Goal: Information Seeking & Learning: Understand process/instructions

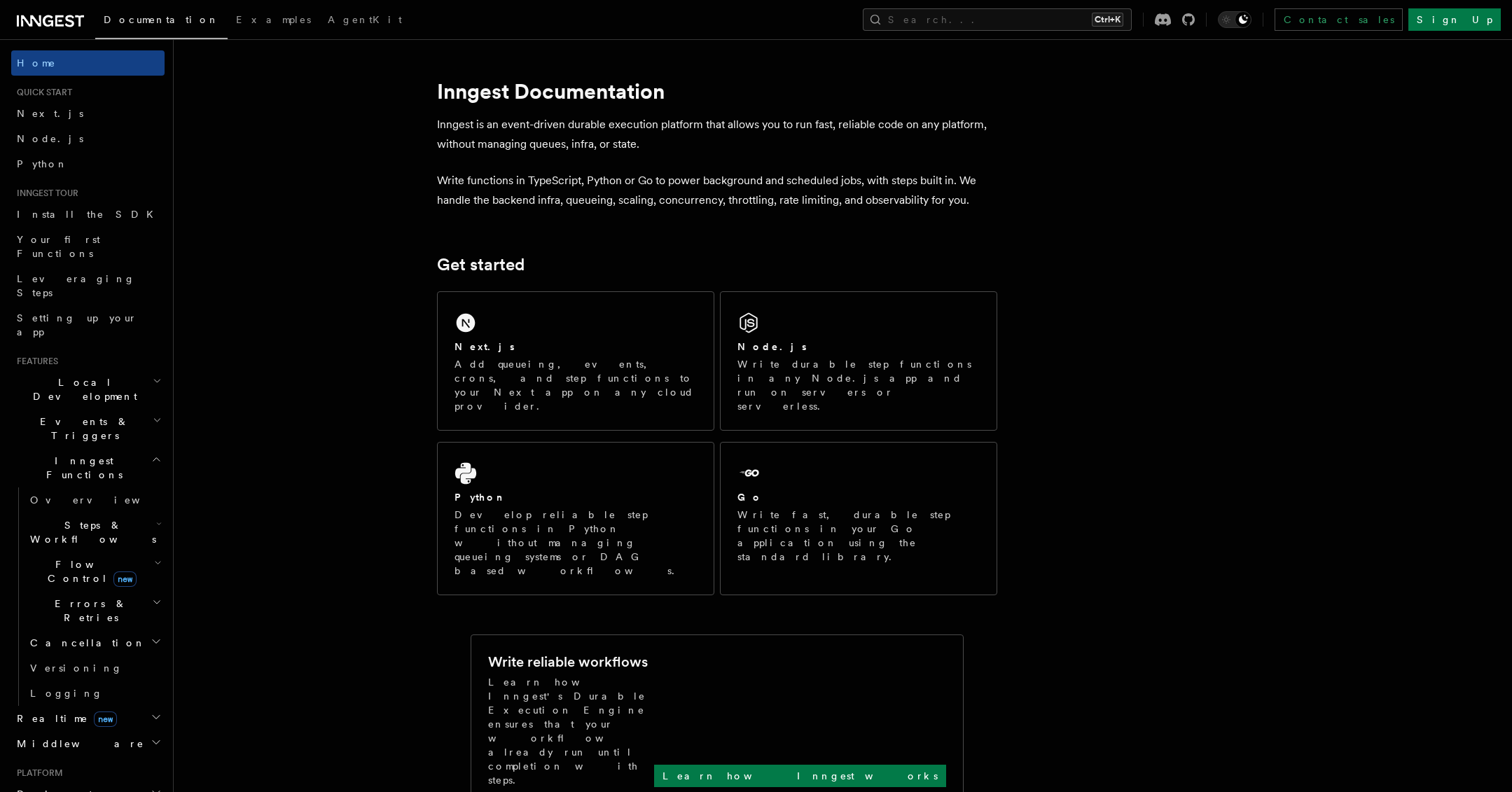
scroll to position [4, 0]
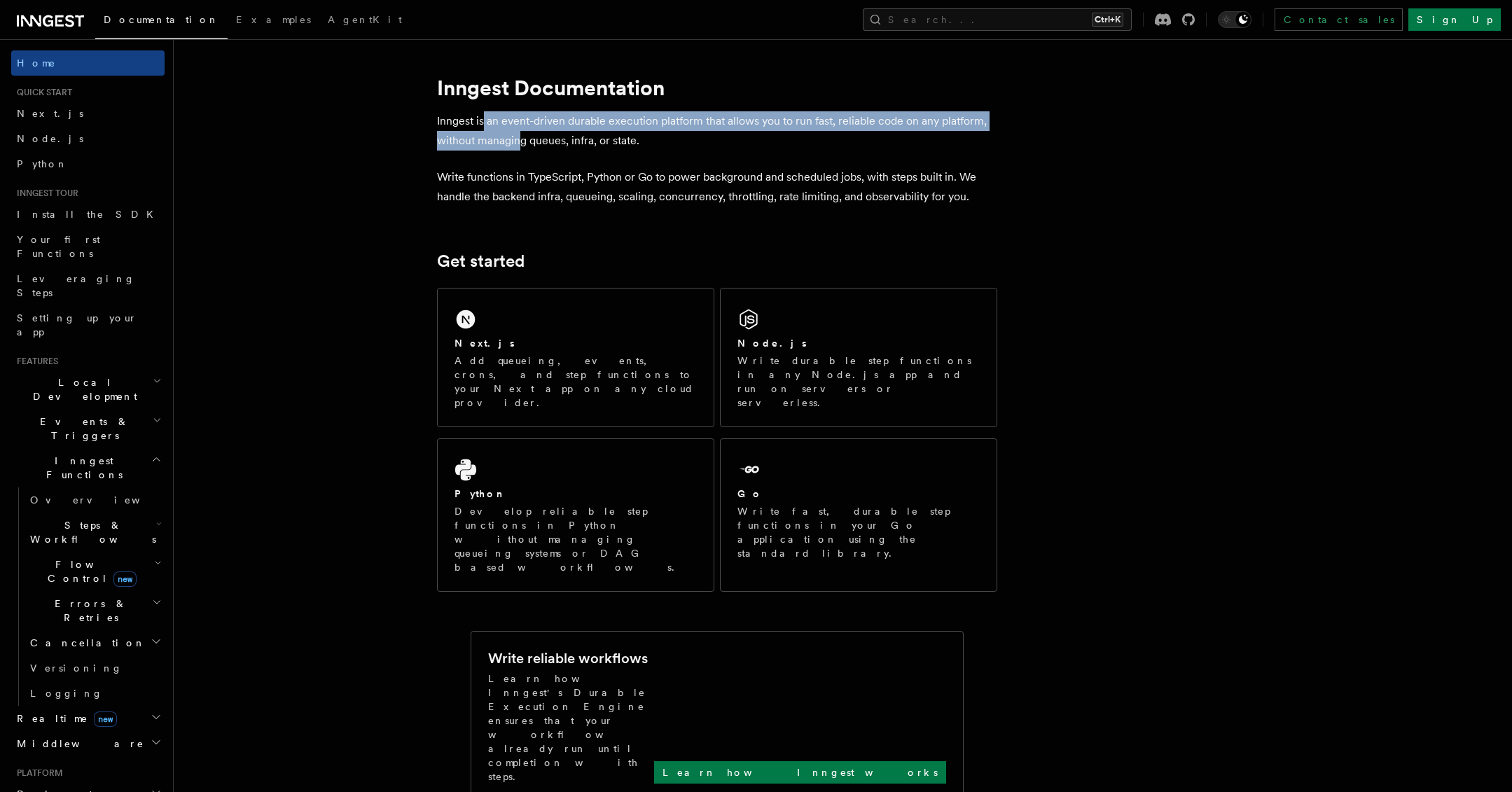
drag, startPoint x: 506, startPoint y: 124, endPoint x: 551, endPoint y: 161, distance: 58.3
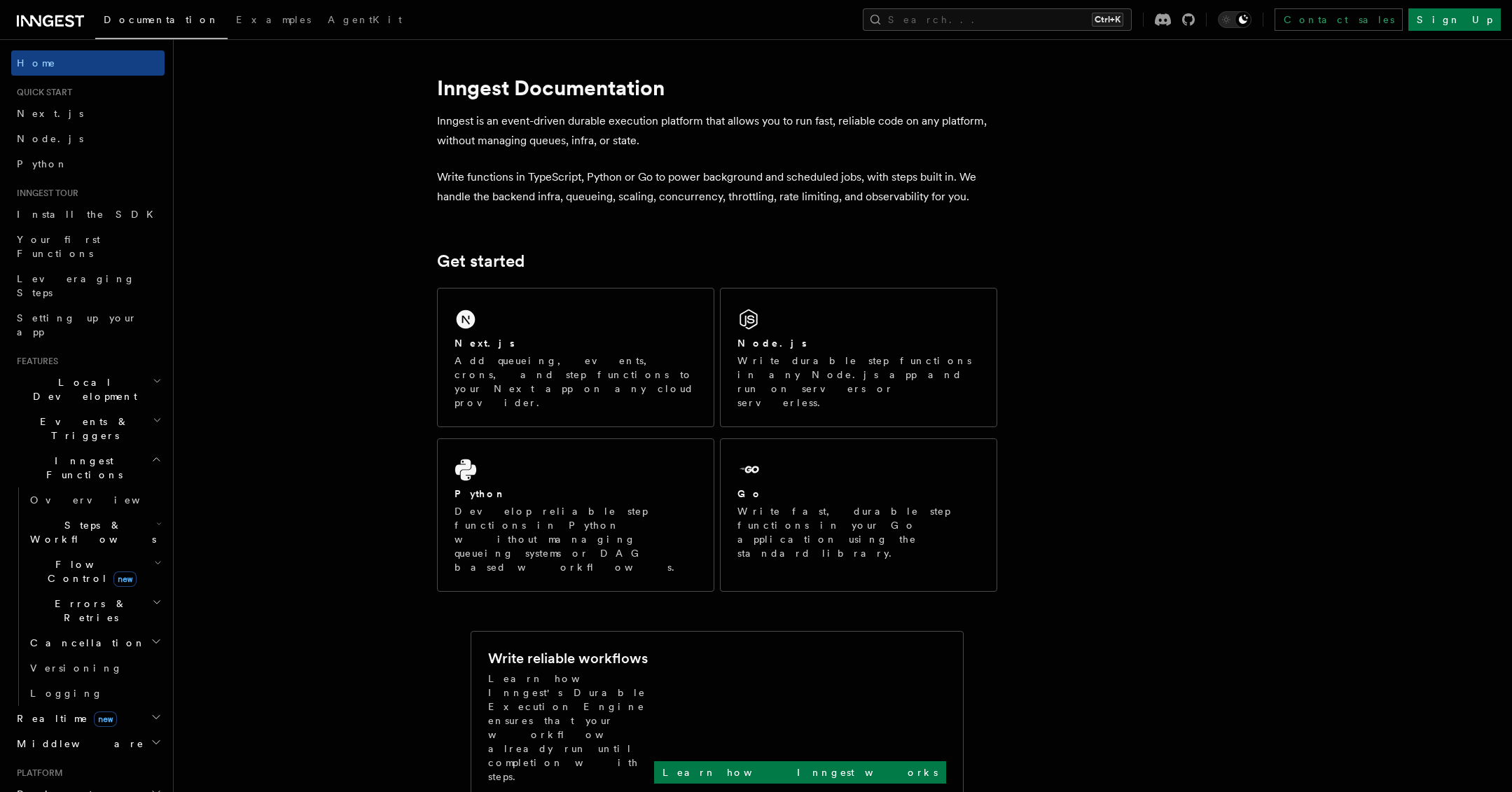
scroll to position [0, 0]
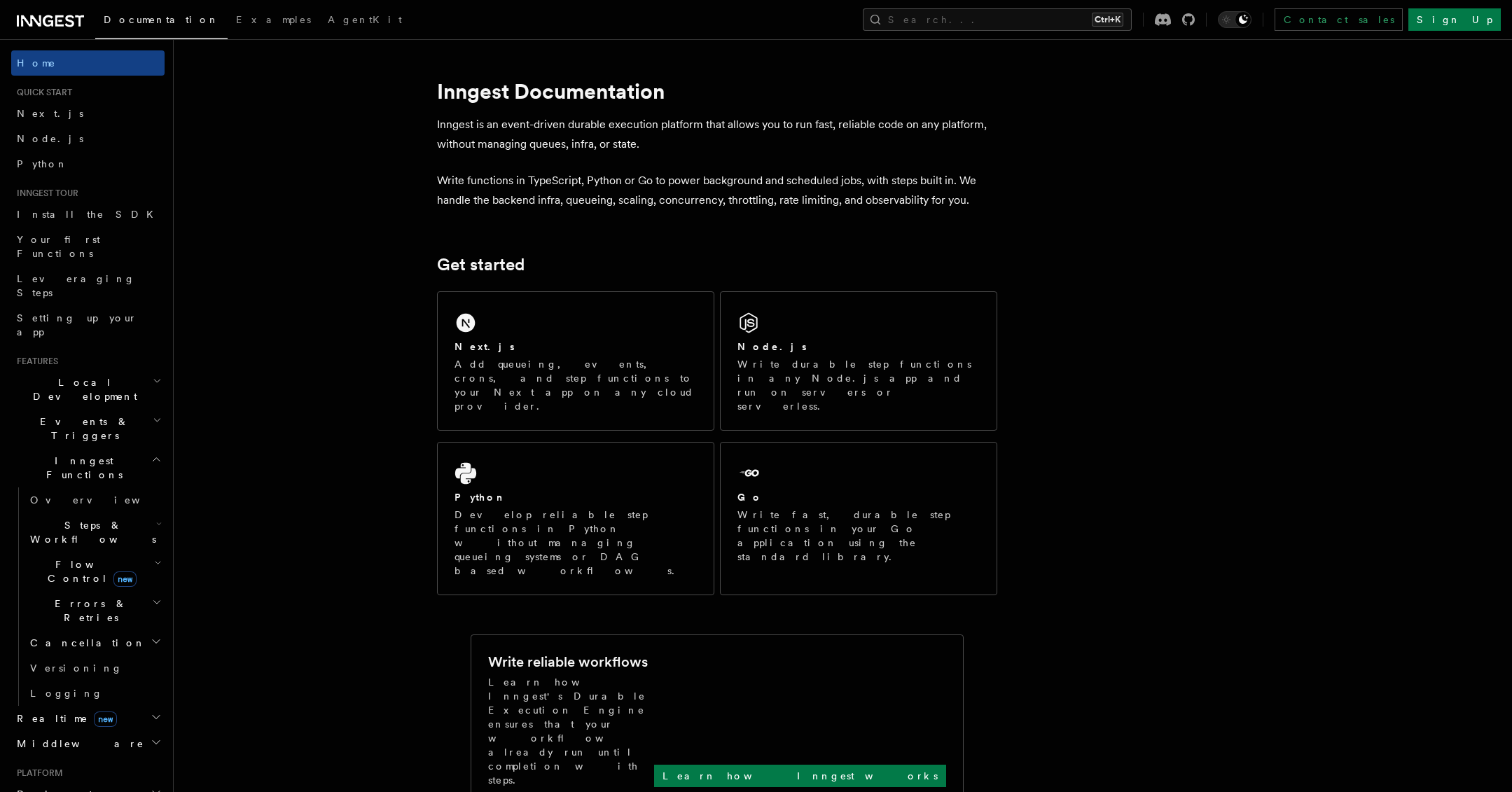
click at [547, 127] on p "Inngest is an event-driven durable execution platform that allows you to run fa…" at bounding box center [717, 134] width 560 height 39
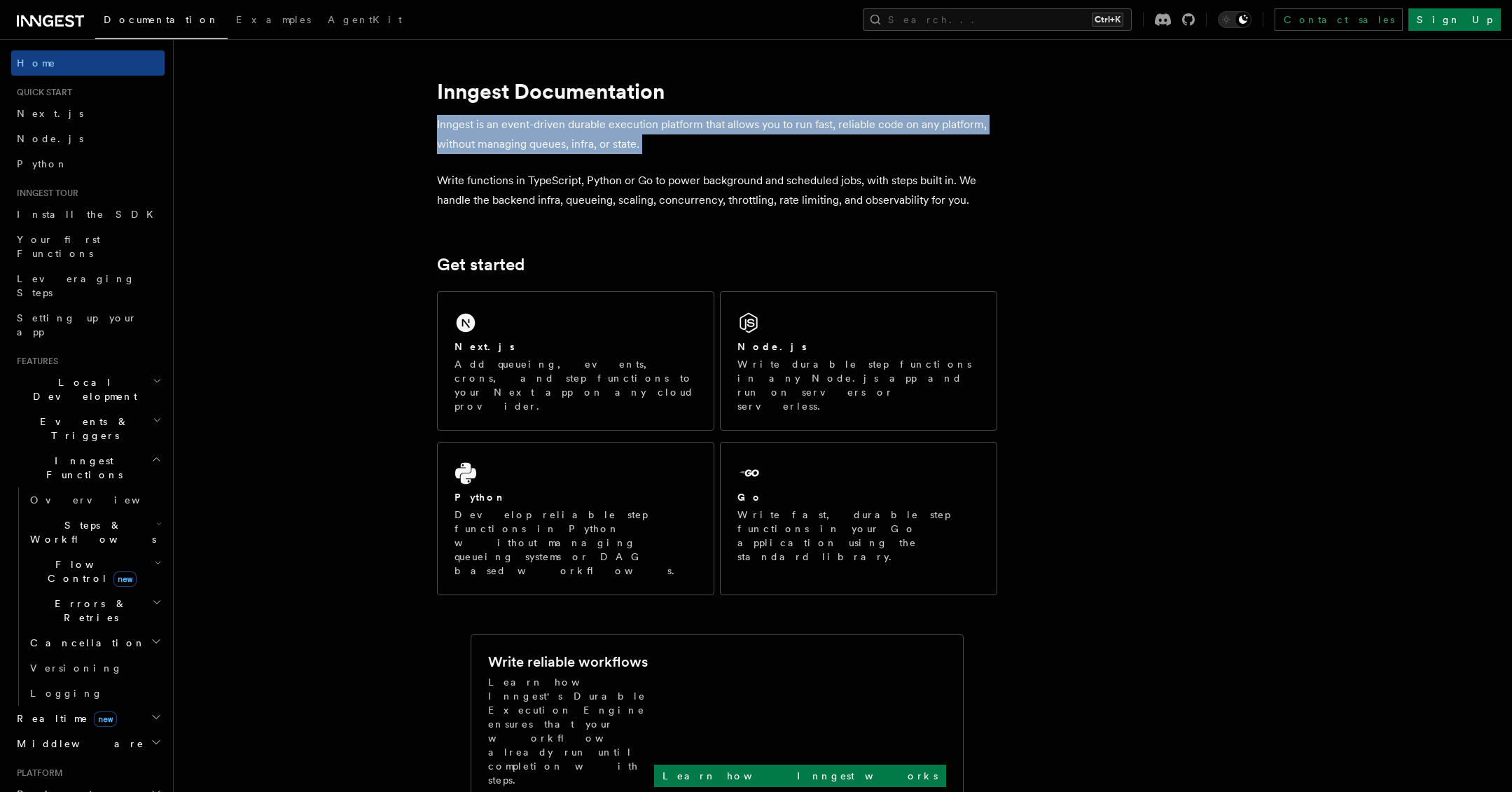
click at [547, 127] on p "Inngest is an event-driven durable execution platform that allows you to run fa…" at bounding box center [717, 134] width 560 height 39
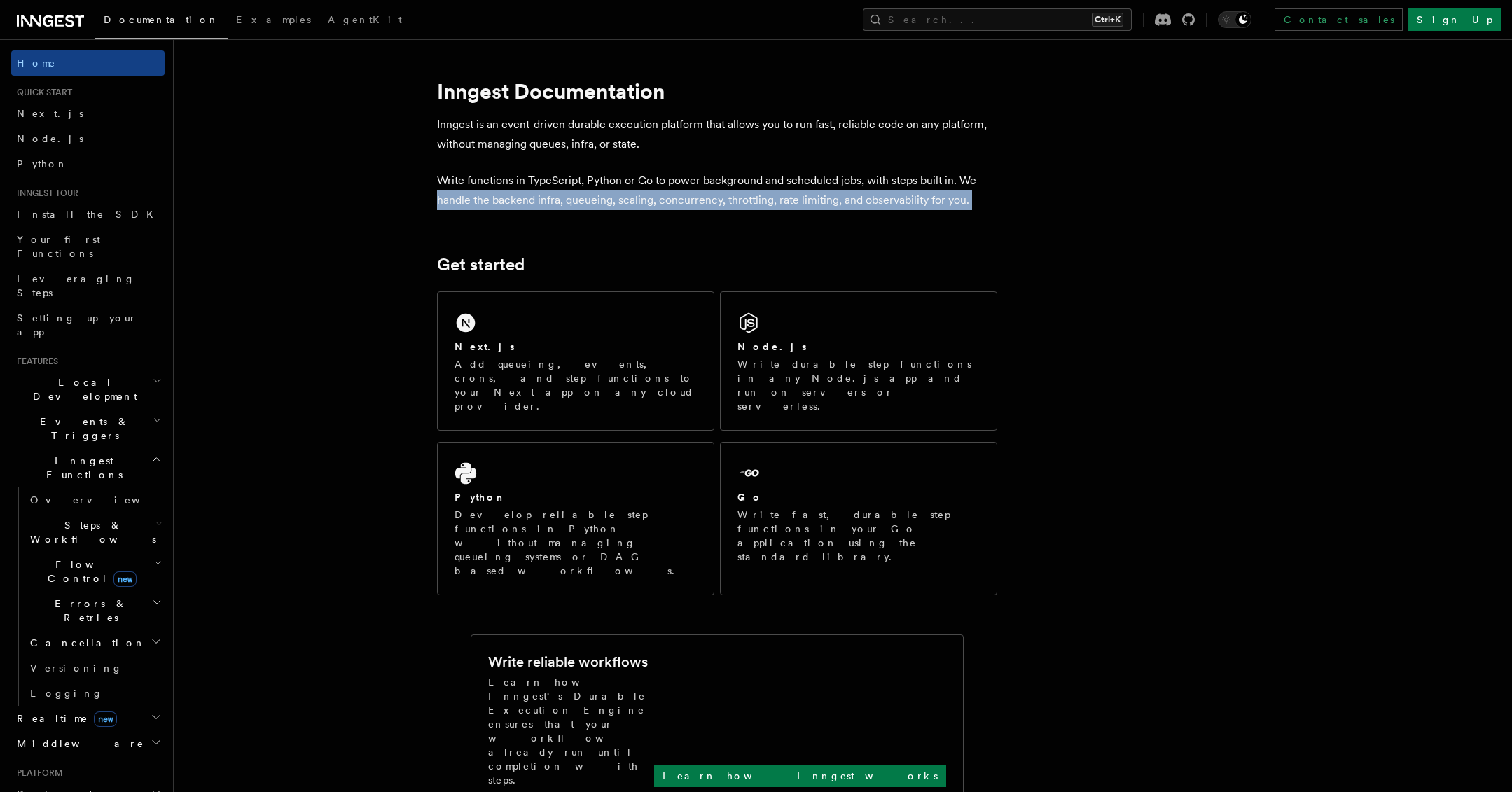
drag, startPoint x: 386, startPoint y: 195, endPoint x: 402, endPoint y: 244, distance: 51.5
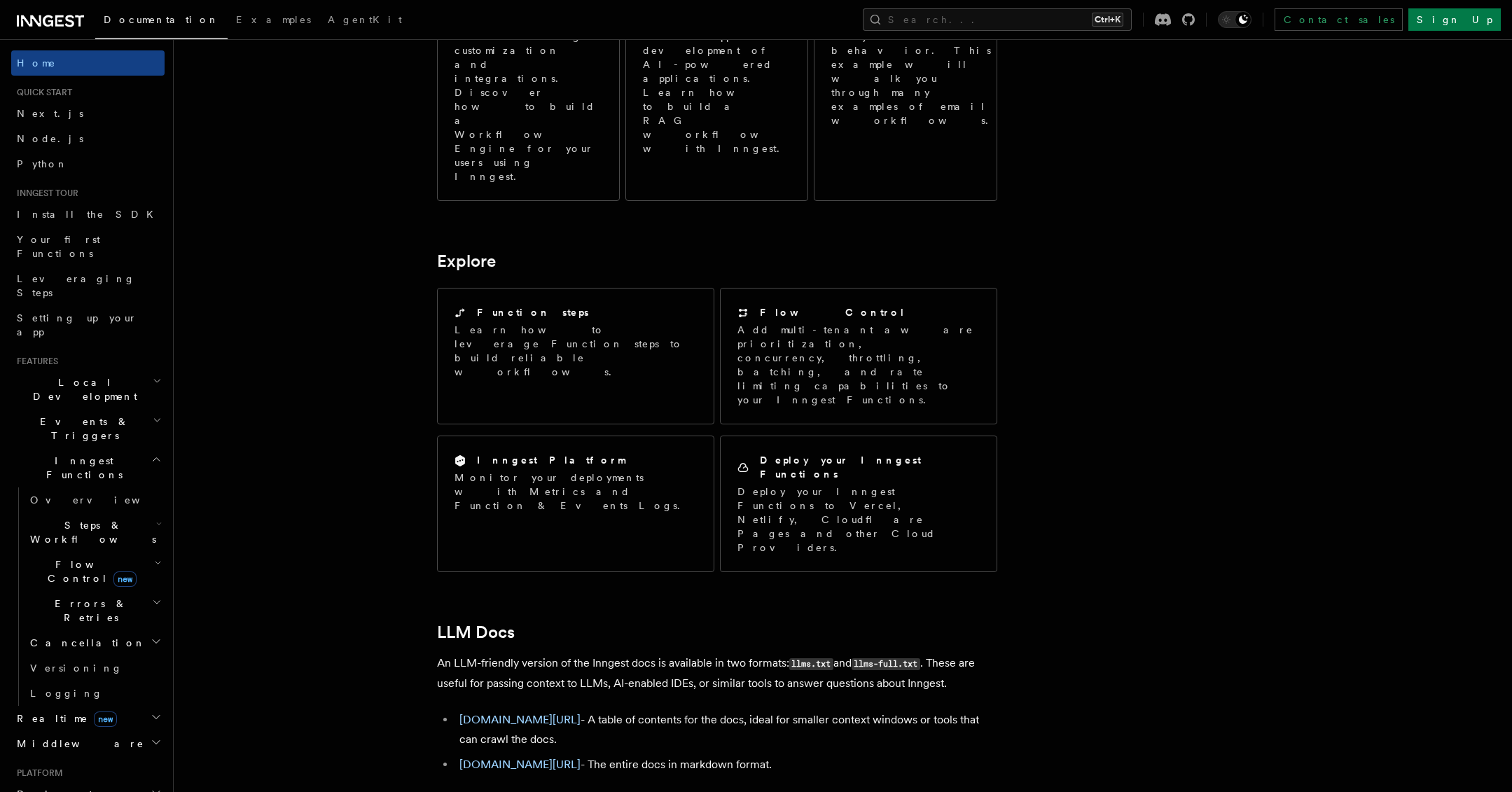
scroll to position [715, 0]
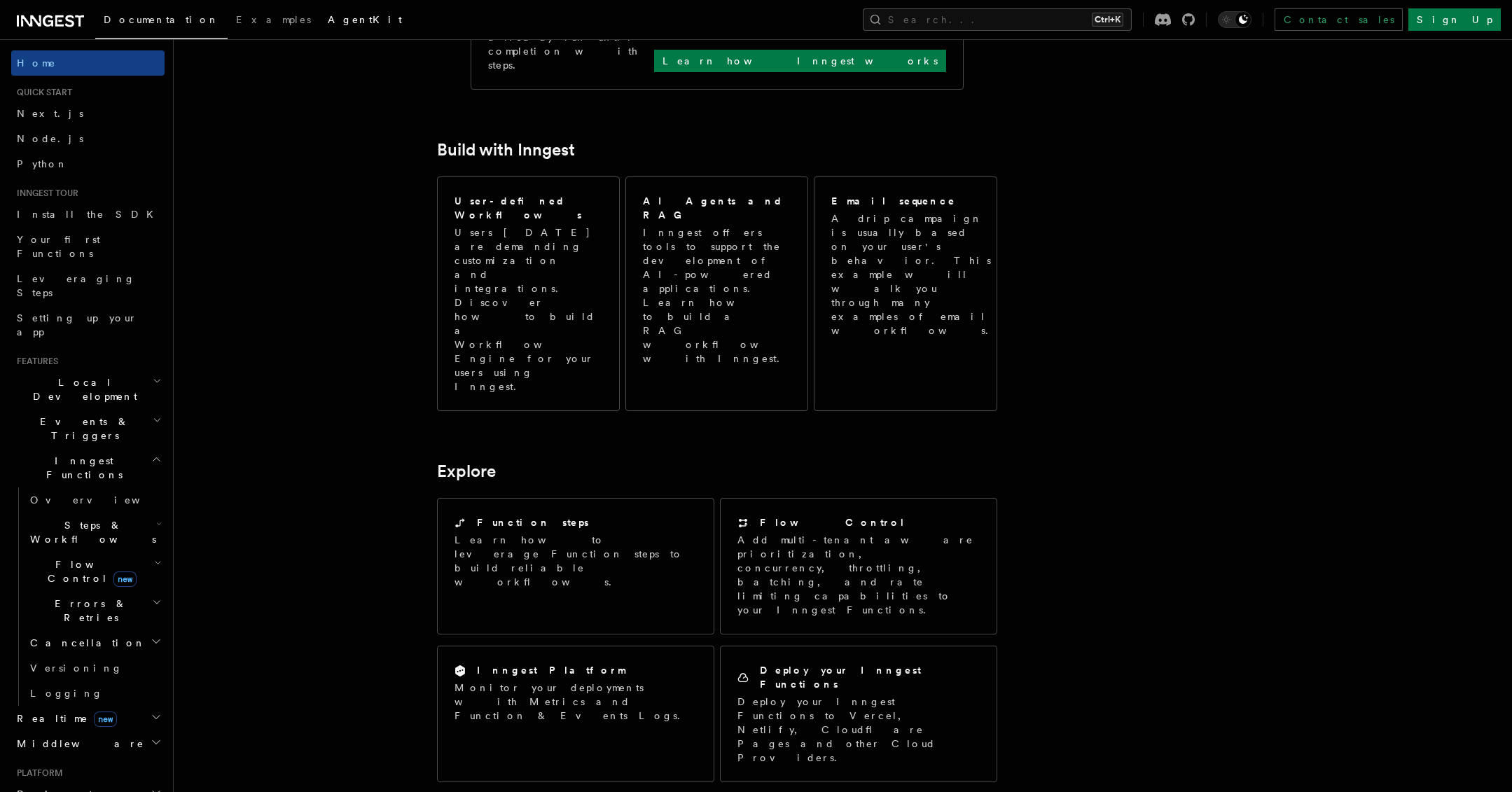
click at [319, 27] on link "AgentKit" at bounding box center [365, 21] width 91 height 34
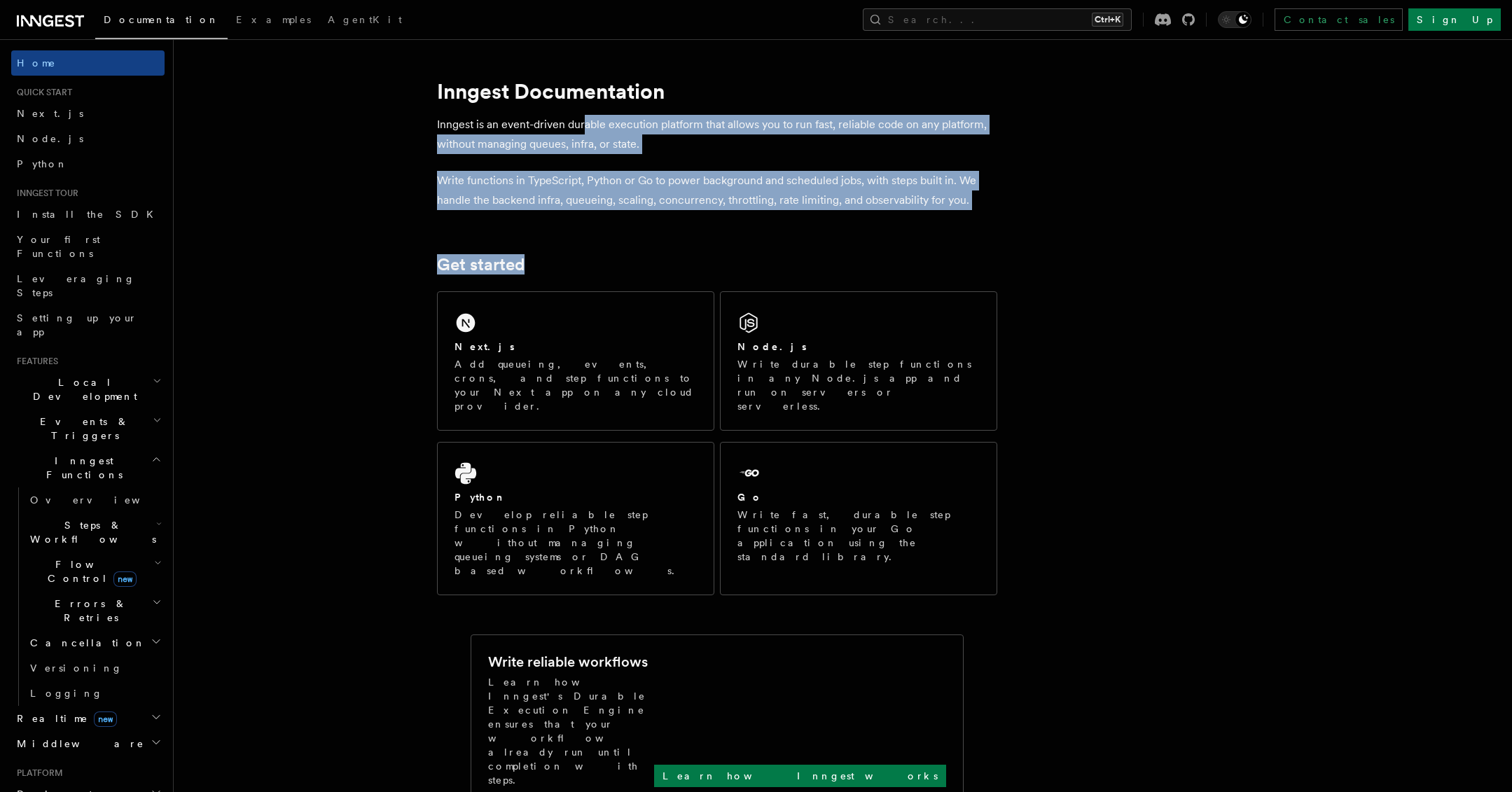
drag, startPoint x: 588, startPoint y: 152, endPoint x: 616, endPoint y: 225, distance: 78.2
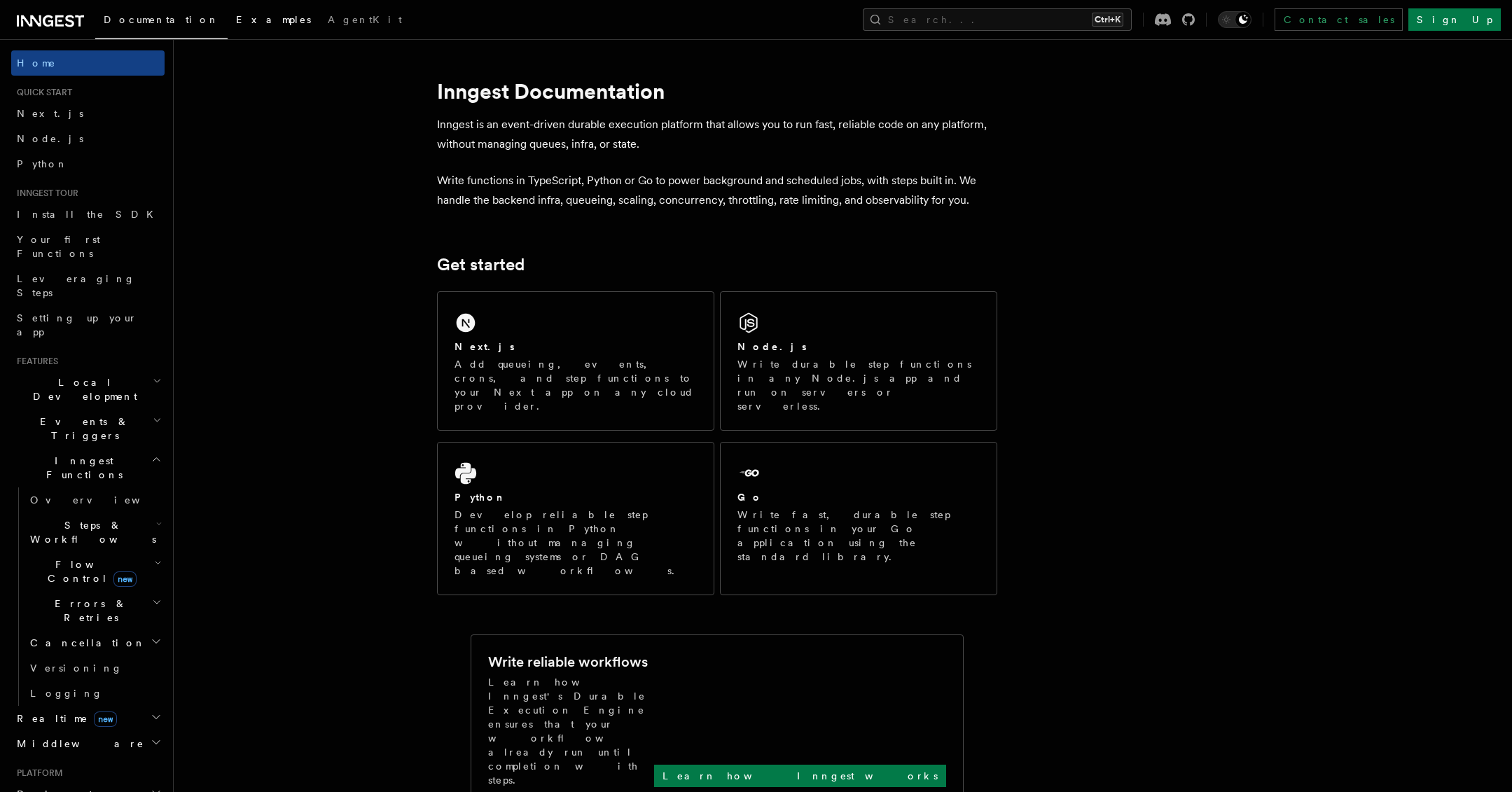
click at [227, 30] on link "Examples" at bounding box center [273, 21] width 92 height 34
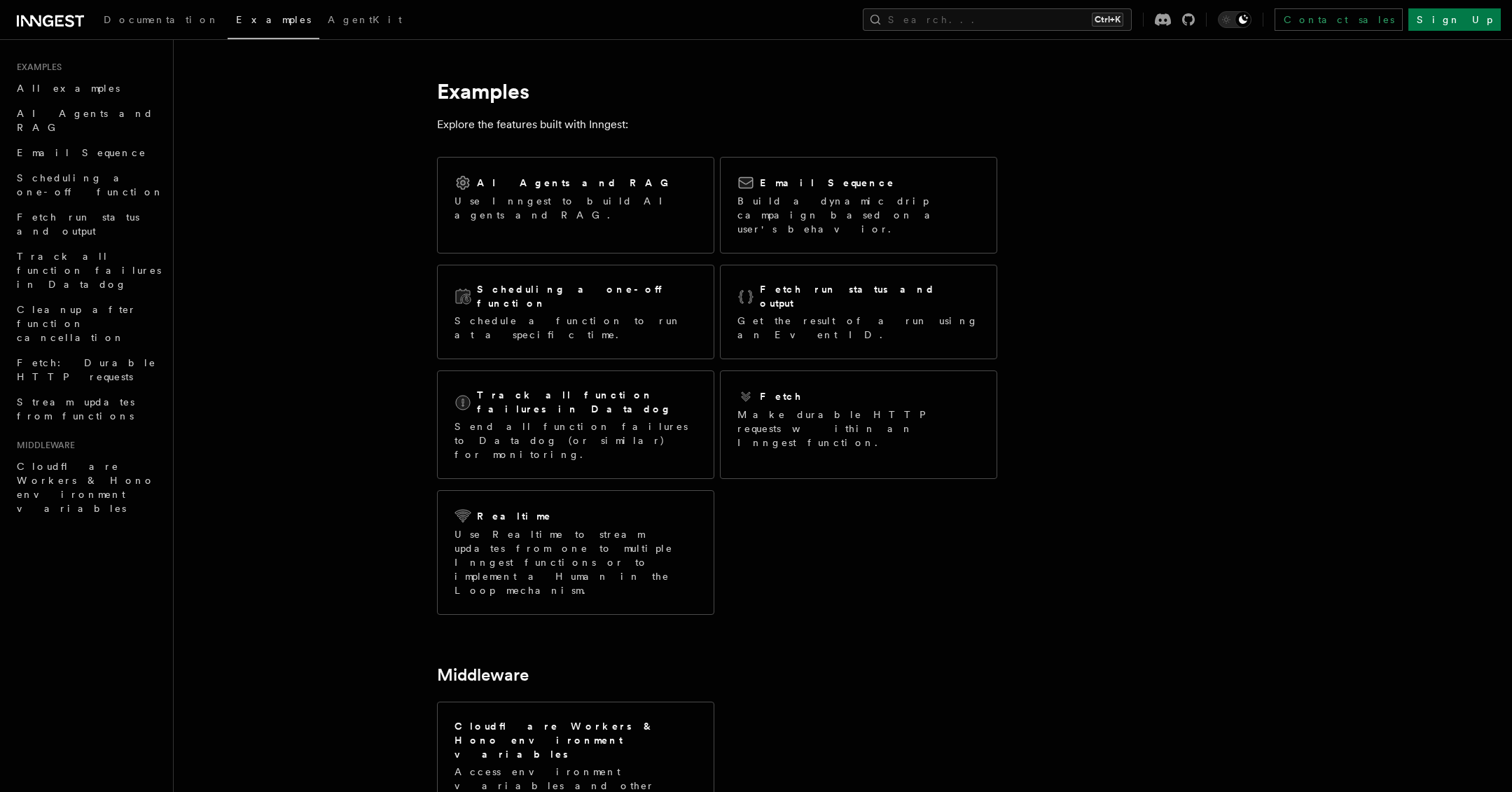
click at [105, 483] on header "Search... Documentation Examples AgentKit Examples All examples AI Agents and R…" at bounding box center [87, 415] width 174 height 753
click at [62, 431] on header "Search... Documentation Examples AgentKit Examples All examples AI Agents and R…" at bounding box center [87, 415] width 174 height 753
click at [328, 24] on span "AgentKit" at bounding box center [365, 20] width 74 height 11
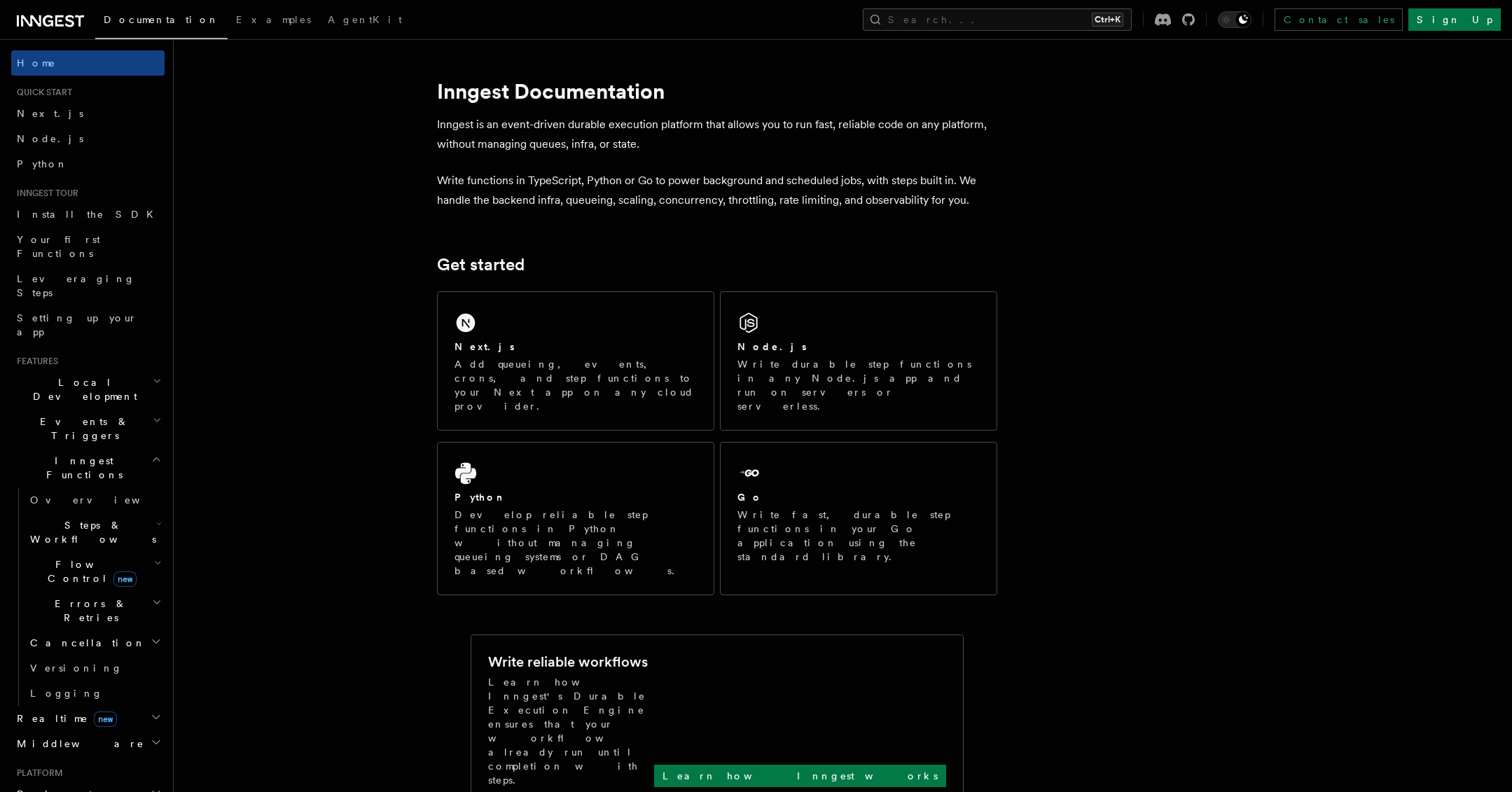
click at [45, 15] on icon at bounding box center [50, 21] width 67 height 17
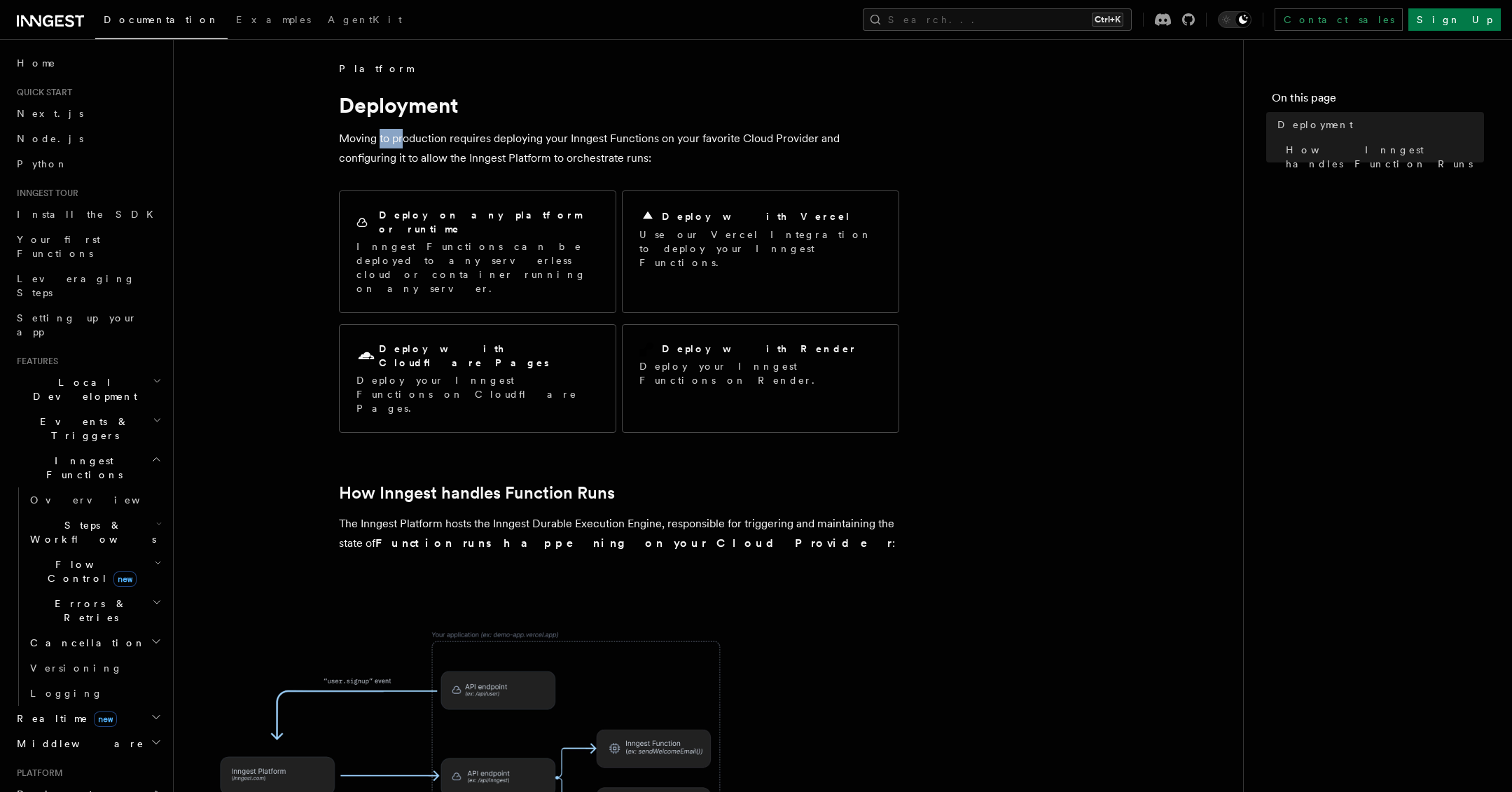
drag, startPoint x: 390, startPoint y: 141, endPoint x: 408, endPoint y: 147, distance: 19.0
click at [408, 147] on p "Moving to production requires deploying your Inngest Functions on your favorite…" at bounding box center [619, 148] width 560 height 39
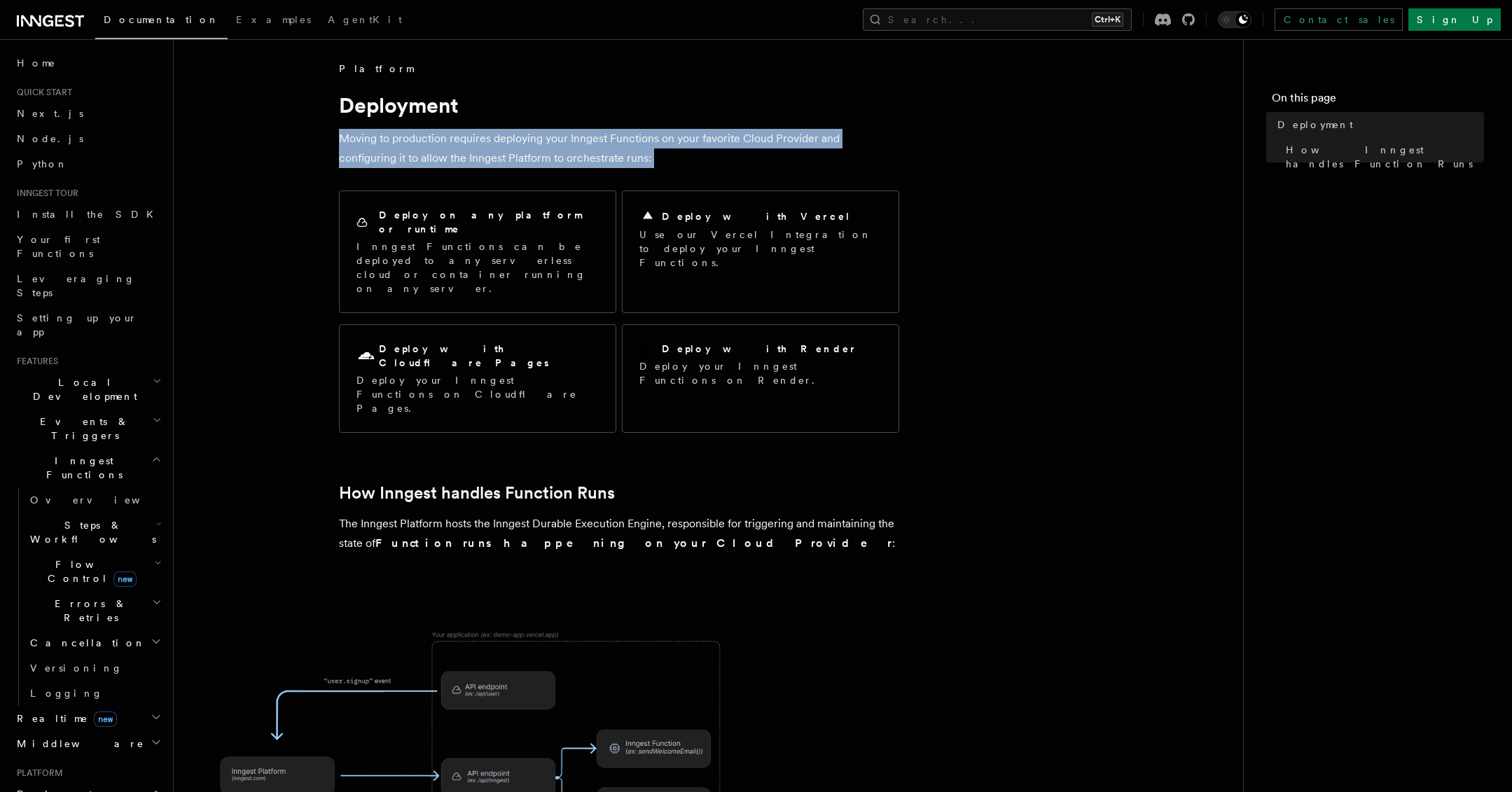
click at [408, 147] on p "Moving to production requires deploying your Inngest Functions on your favorite…" at bounding box center [619, 148] width 560 height 39
click at [355, 148] on p "Moving to production requires deploying your Inngest Functions on your favorite…" at bounding box center [619, 148] width 560 height 39
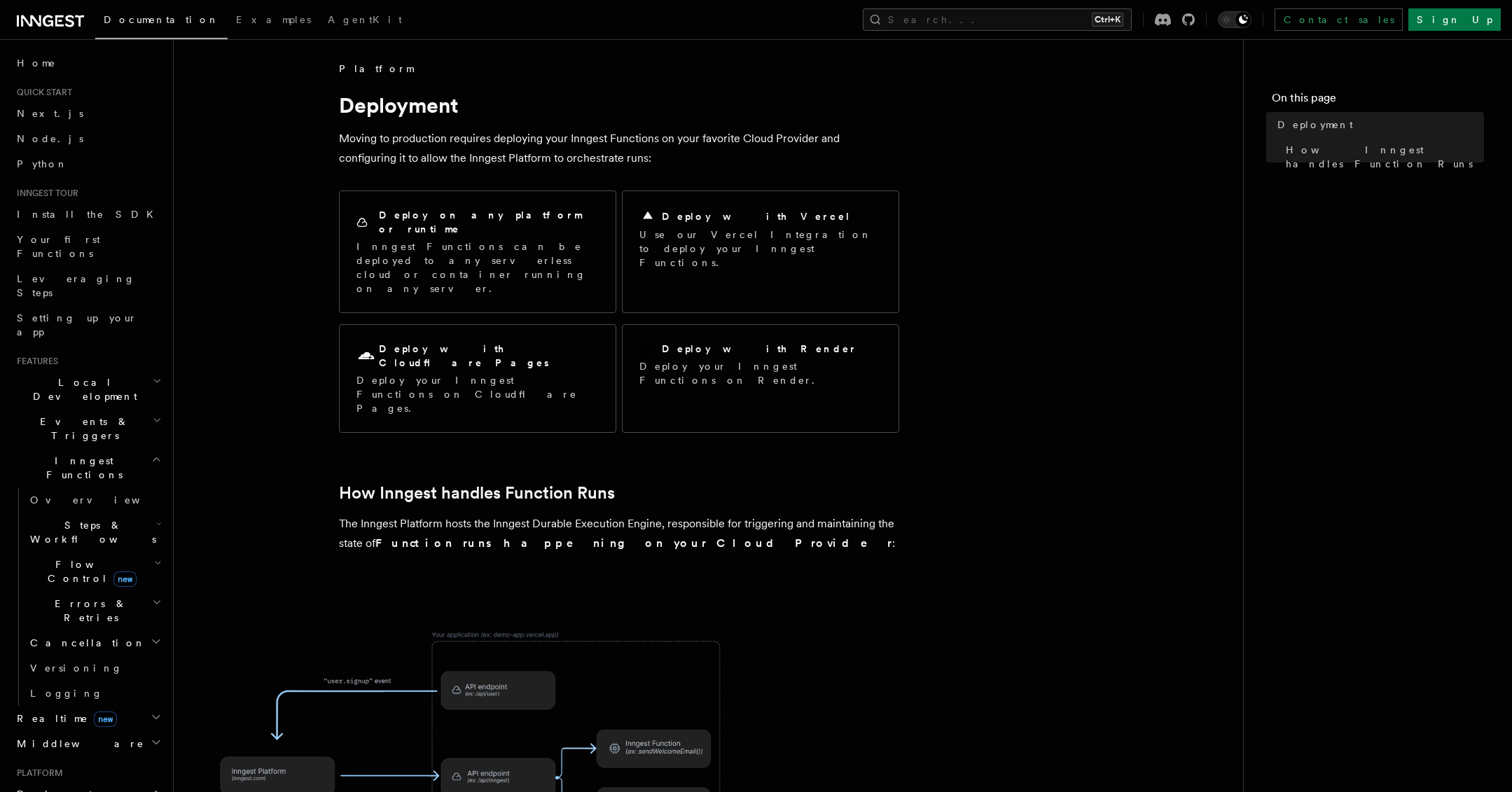
drag, startPoint x: 341, startPoint y: 156, endPoint x: 341, endPoint y: 171, distance: 15.0
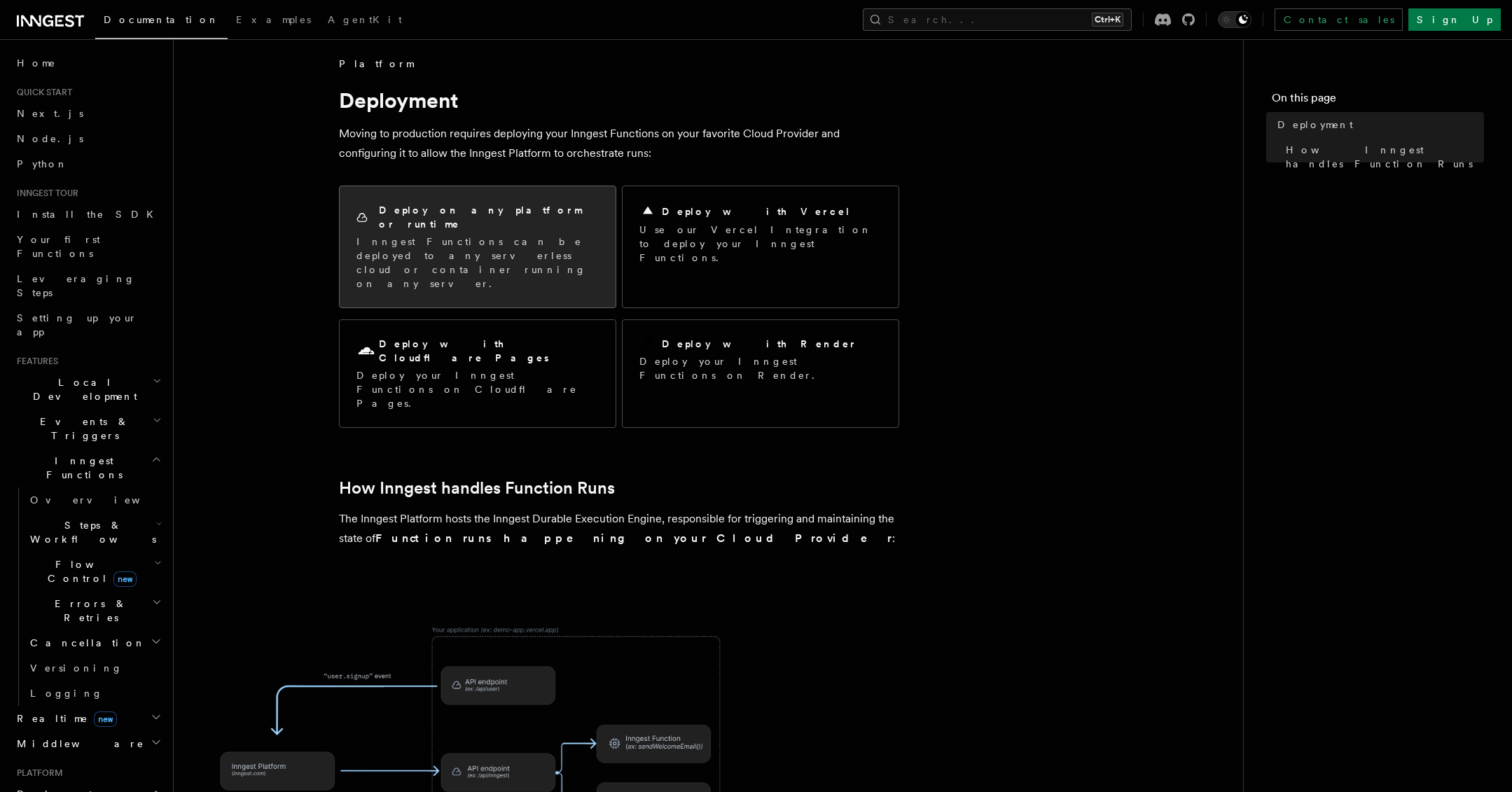
click at [408, 235] on p "Inngest Functions can be deployed to any serverless cloud or container running …" at bounding box center [478, 262] width 242 height 56
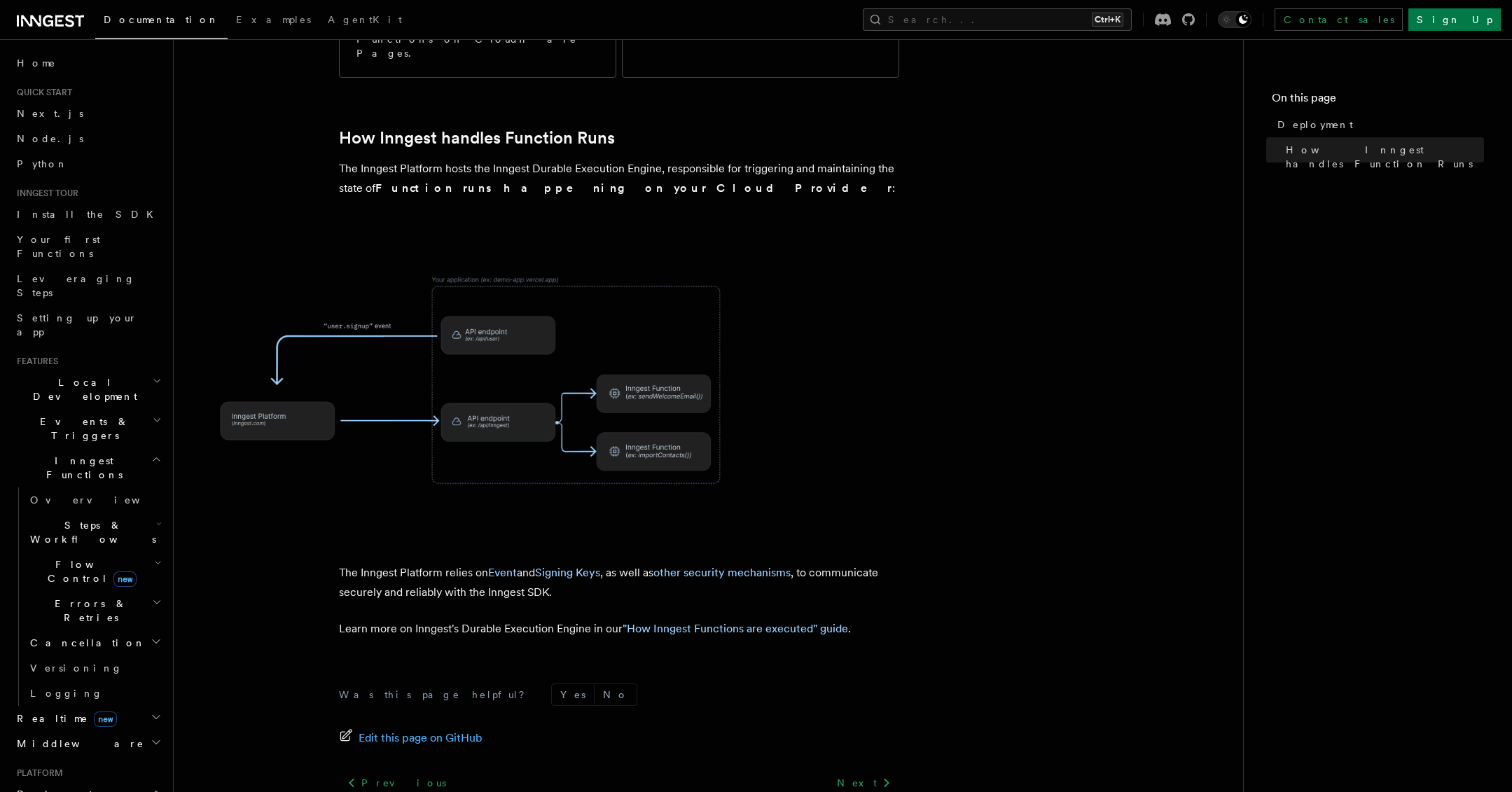
scroll to position [402, 0]
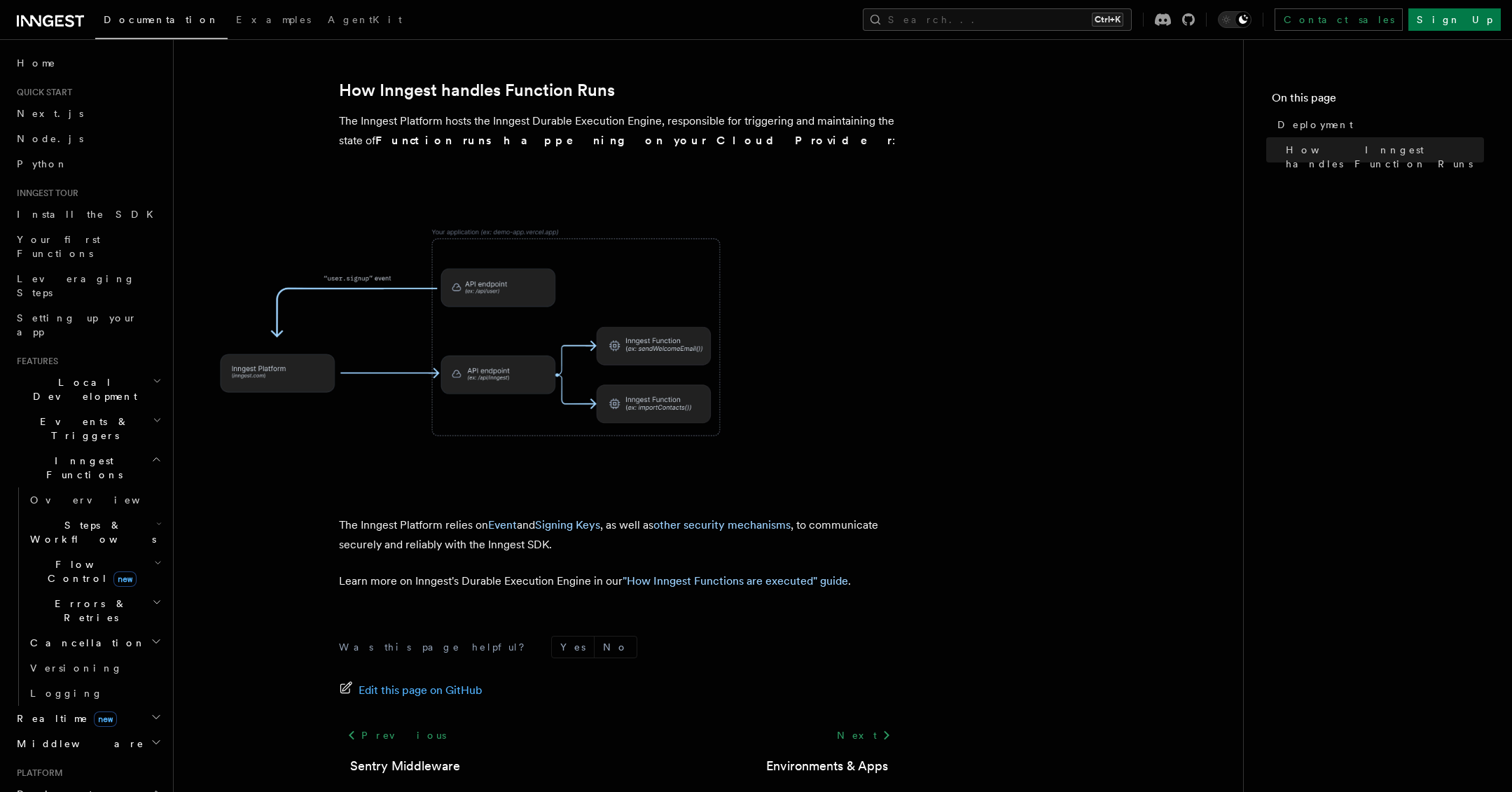
click at [259, 486] on article "Platform Deployment Moving to production requires deploying your Inngest Functi…" at bounding box center [709, 264] width 1024 height 1210
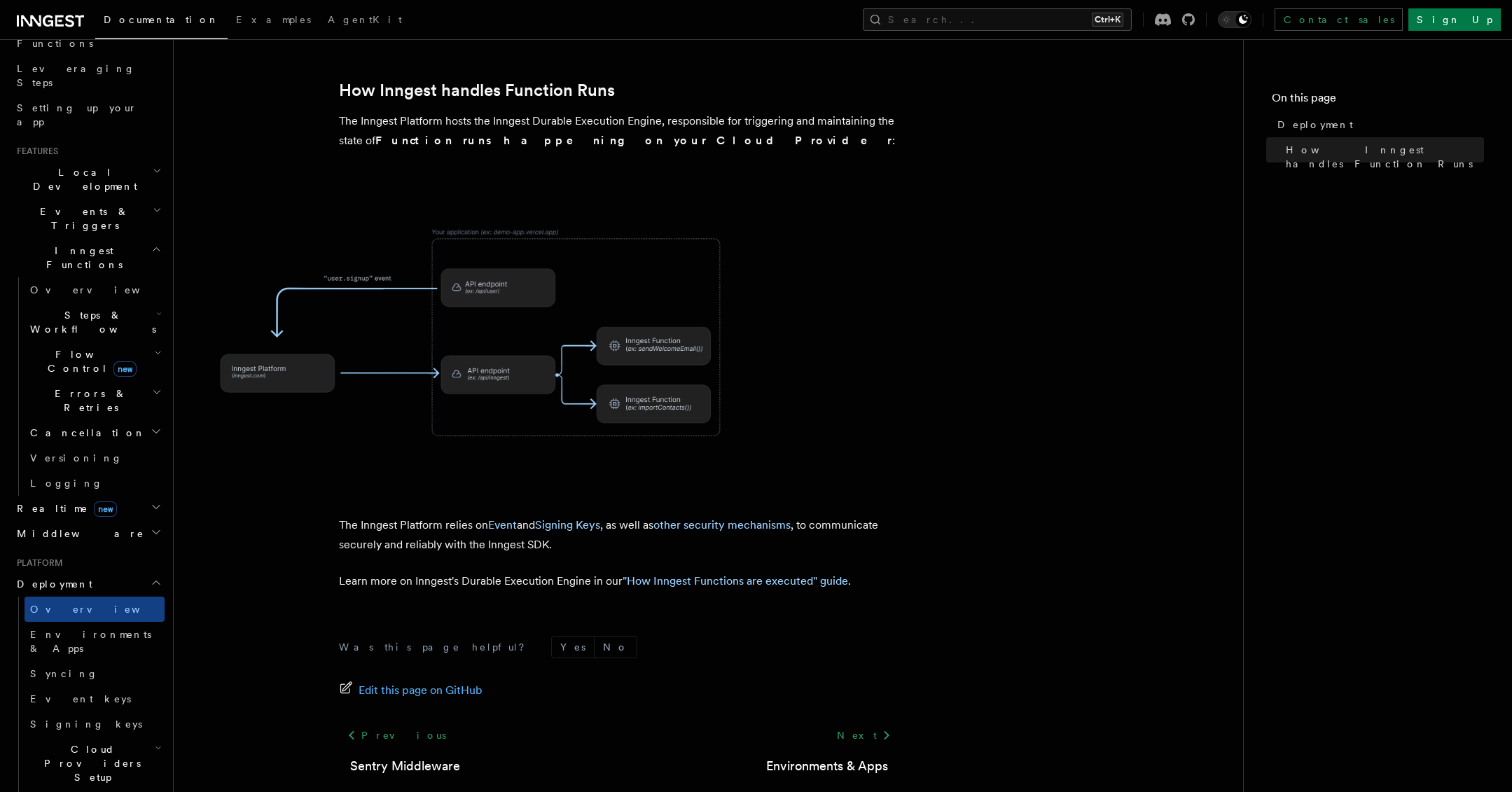
scroll to position [350, 0]
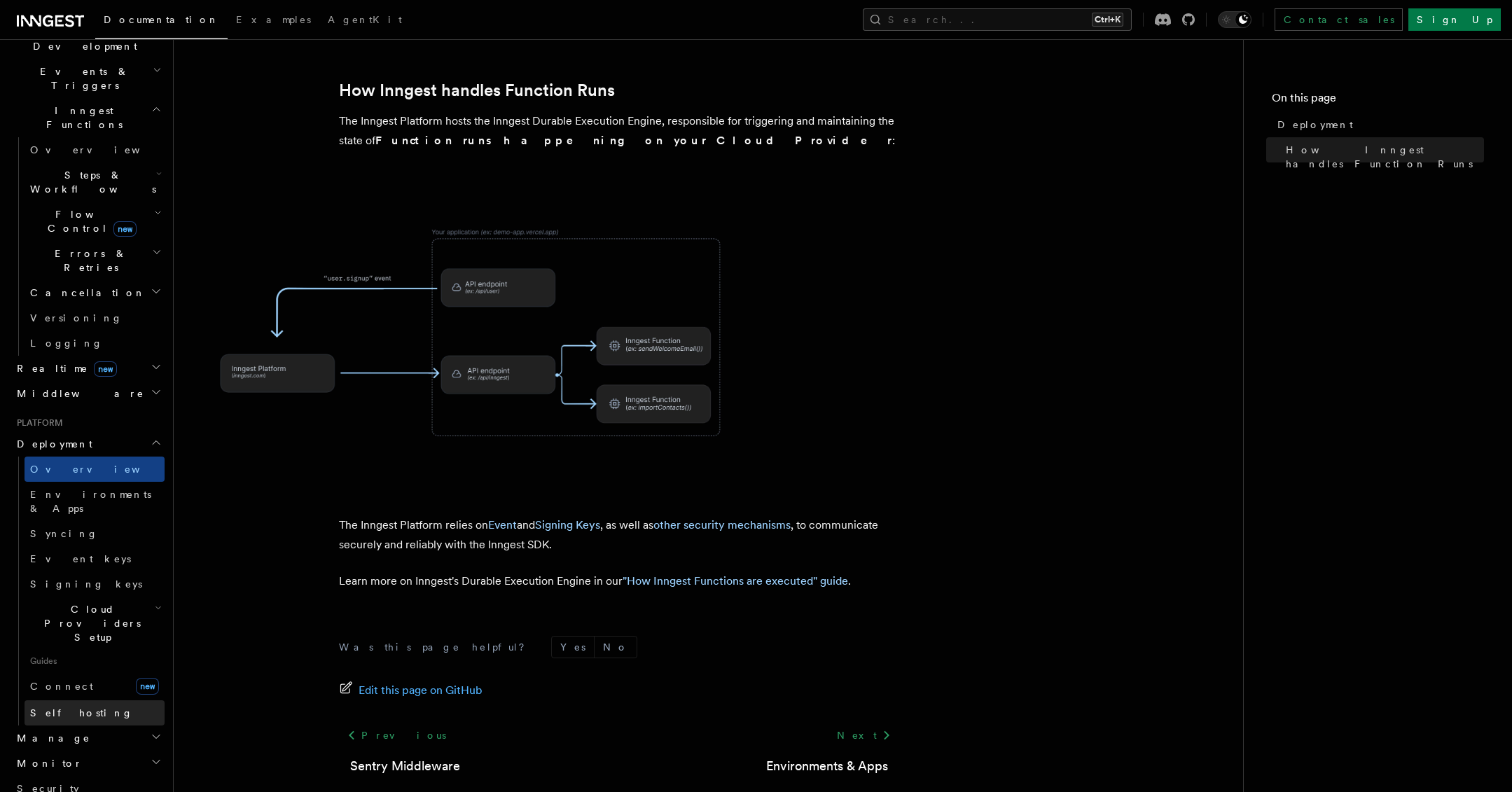
click at [106, 700] on link "Self hosting" at bounding box center [94, 712] width 140 height 25
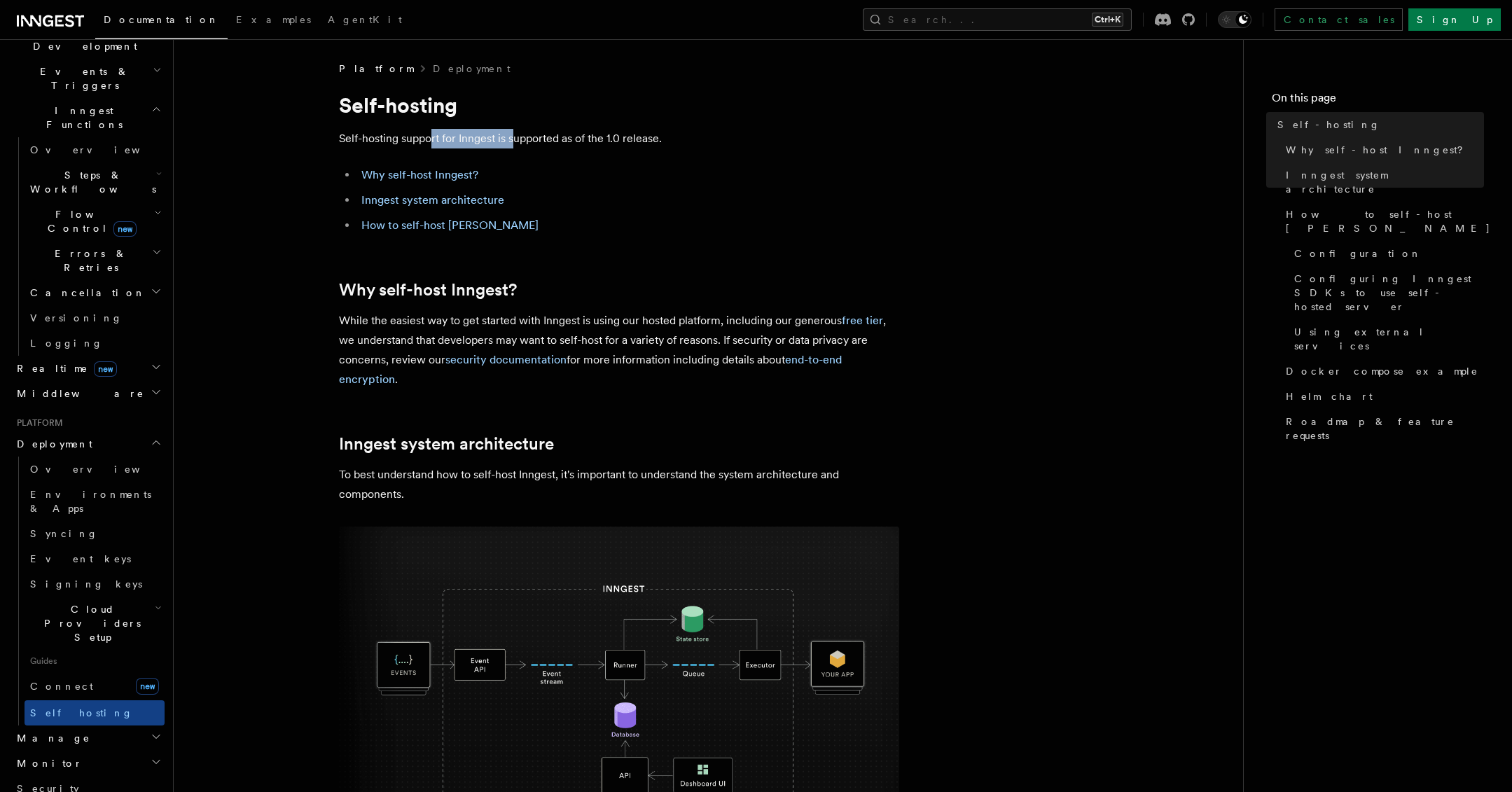
drag, startPoint x: 429, startPoint y: 139, endPoint x: 542, endPoint y: 141, distance: 113.0
click at [520, 141] on p "Self-hosting support for Inngest is supported as of the 1.0 release." at bounding box center [619, 138] width 560 height 20
click at [542, 141] on p "Self-hosting support for Inngest is supported as of the 1.0 release." at bounding box center [619, 138] width 560 height 20
drag, startPoint x: 444, startPoint y: 327, endPoint x: 662, endPoint y: 324, distance: 218.0
click at [634, 324] on p "While the easiest way to get started with Inngest is using our hosted platform,…" at bounding box center [619, 350] width 560 height 78
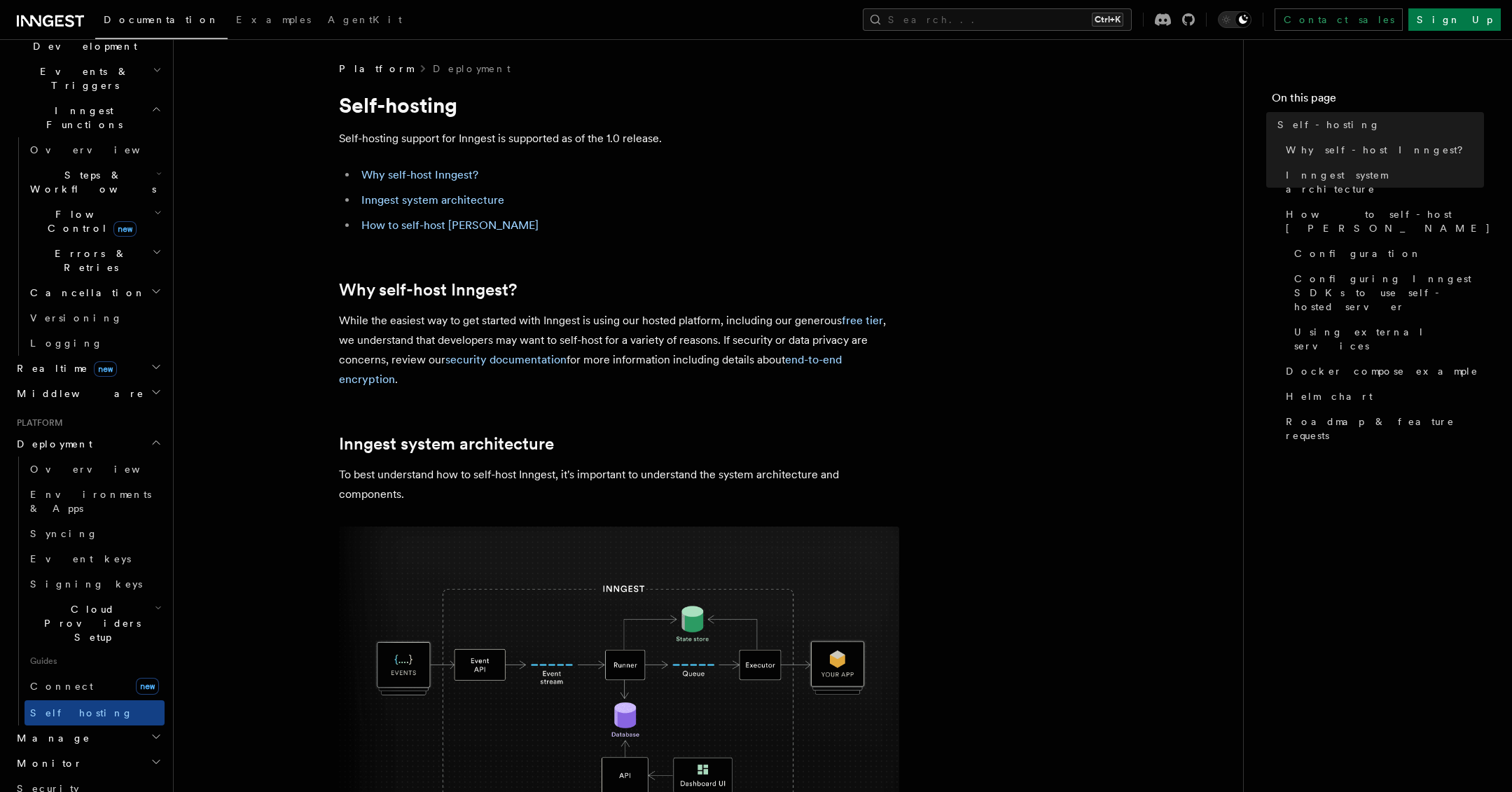
click at [664, 325] on p "While the easiest way to get started with Inngest is using our hosted platform,…" at bounding box center [619, 350] width 560 height 78
drag, startPoint x: 335, startPoint y: 334, endPoint x: 506, endPoint y: 335, distance: 171.0
click at [506, 335] on p "While the easiest way to get started with Inngest is using our hosted platform,…" at bounding box center [619, 350] width 560 height 78
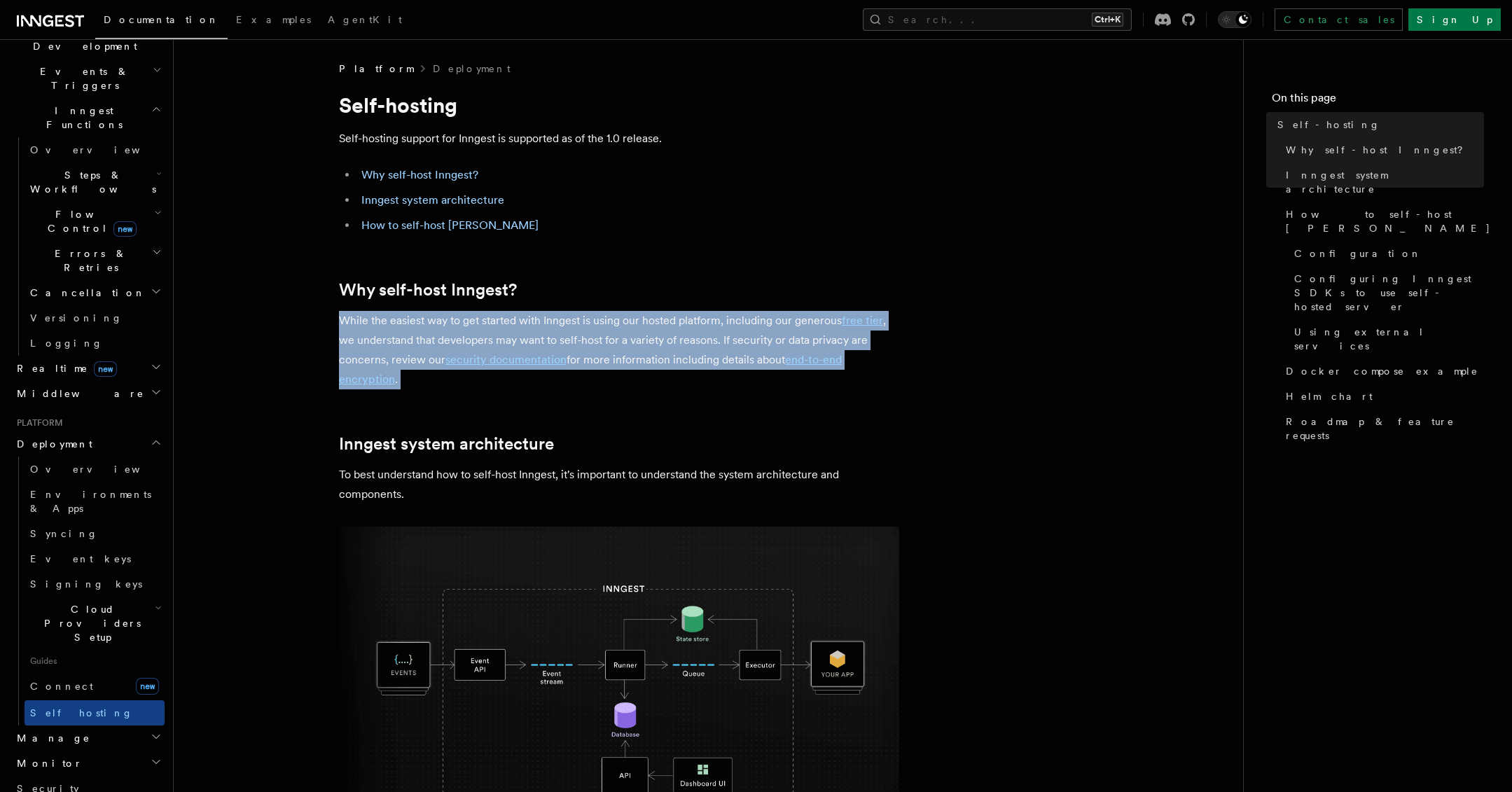
click at [506, 335] on p "While the easiest way to get started with Inngest is using our hosted platform,…" at bounding box center [619, 350] width 560 height 78
click at [587, 329] on p "While the easiest way to get started with Inngest is using our hosted platform,…" at bounding box center [619, 350] width 560 height 78
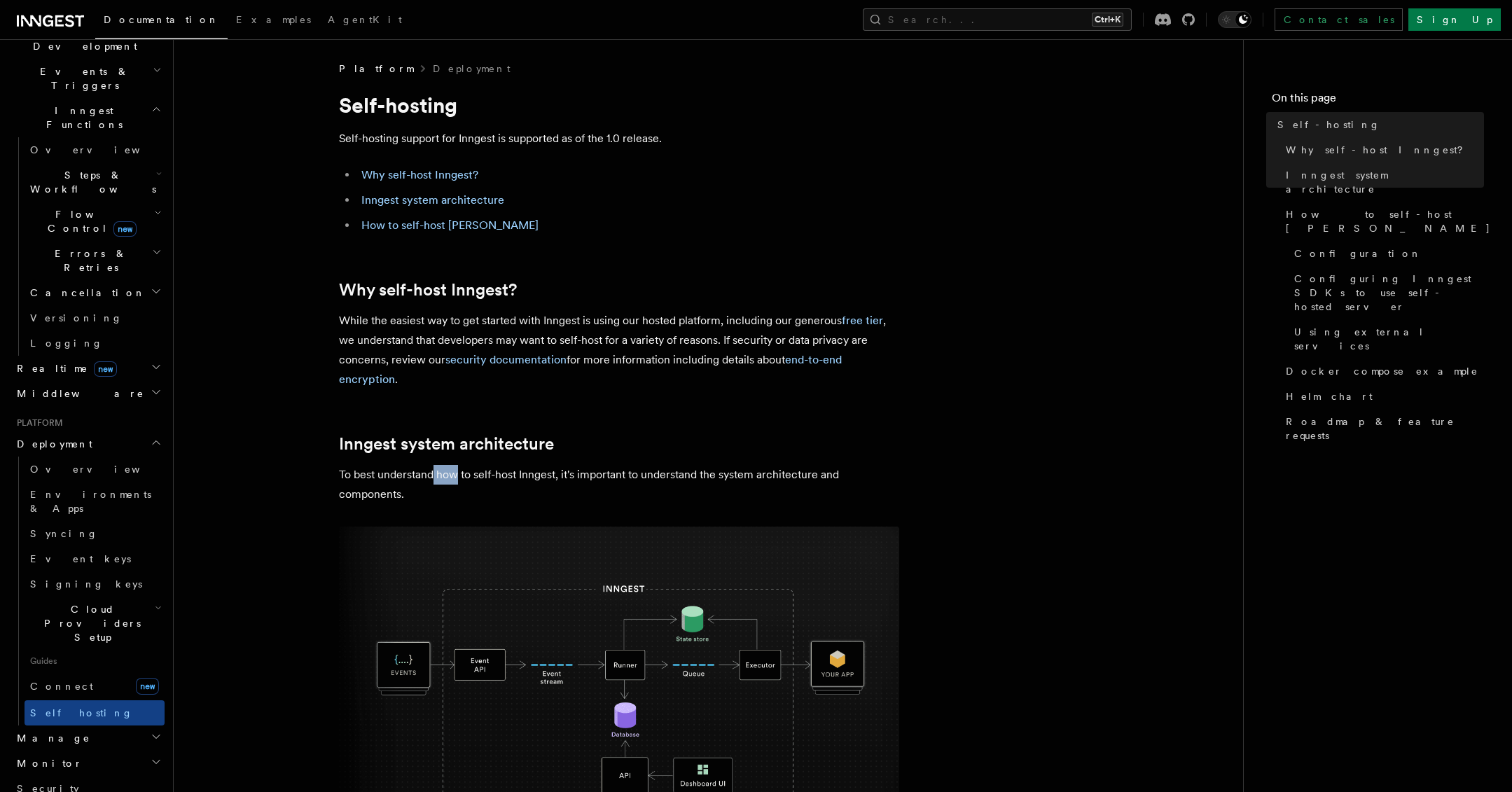
drag, startPoint x: 441, startPoint y: 467, endPoint x: 458, endPoint y: 485, distance: 24.8
click at [458, 485] on p "To best understand how to self-host Inngest, it's important to understand the s…" at bounding box center [619, 484] width 560 height 39
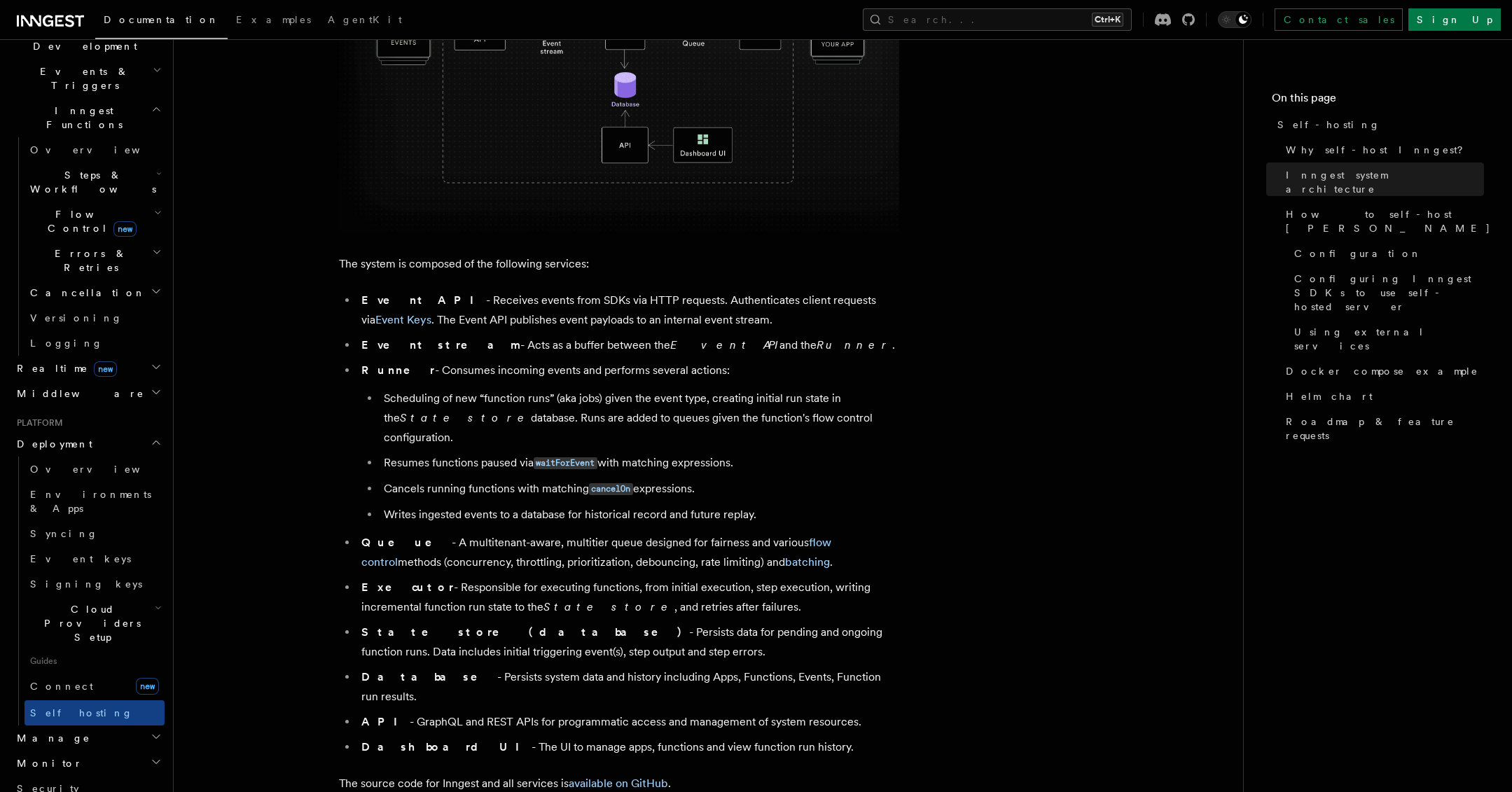
scroll to position [700, 0]
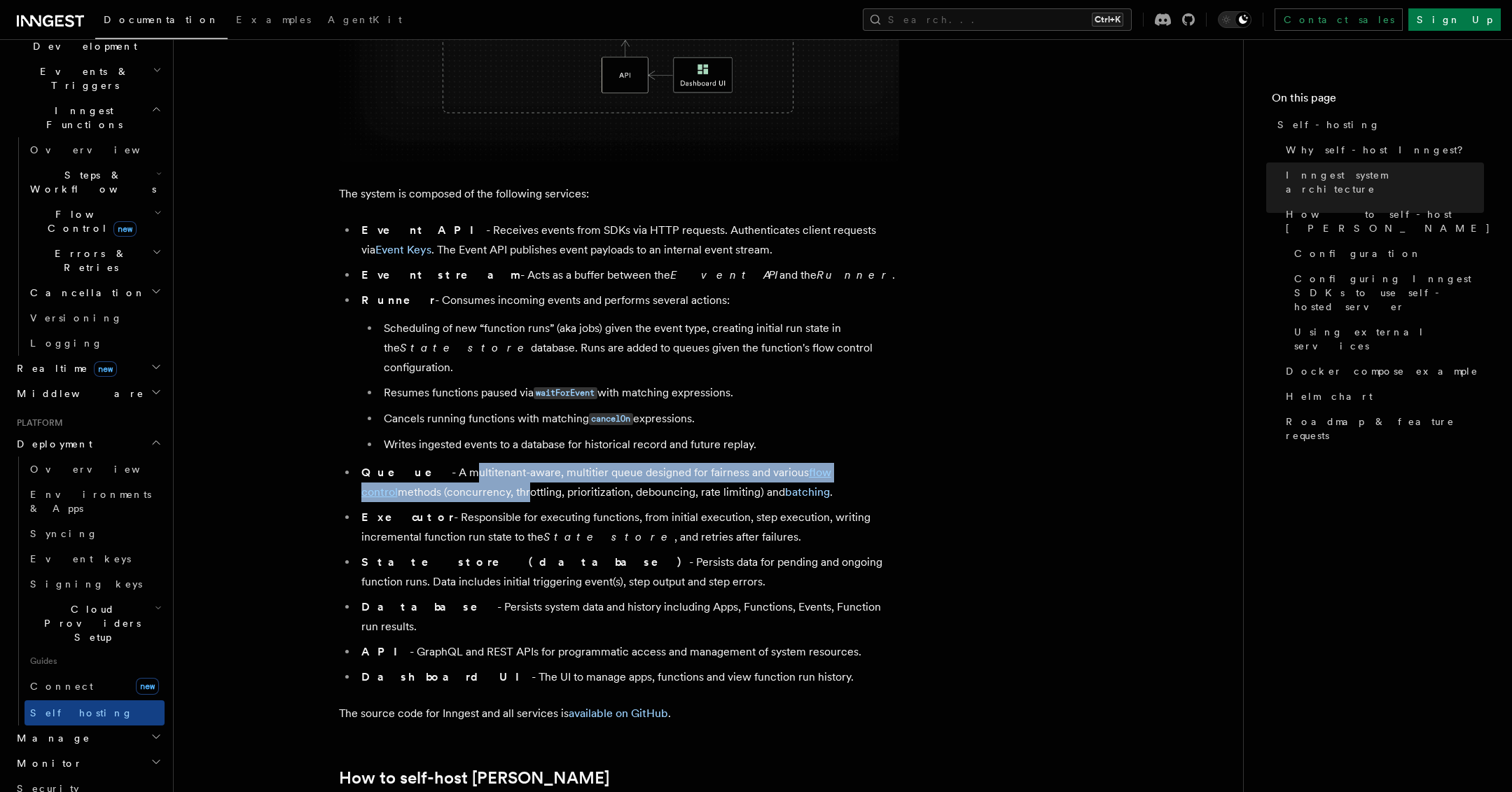
click at [450, 499] on ul "Event API - Receives events from SDKs via HTTP requests. Authenticates client r…" at bounding box center [619, 453] width 560 height 466
click at [451, 507] on li "Executor - Responsible for executing functions, from initial execution, step ex…" at bounding box center [628, 527] width 542 height 39
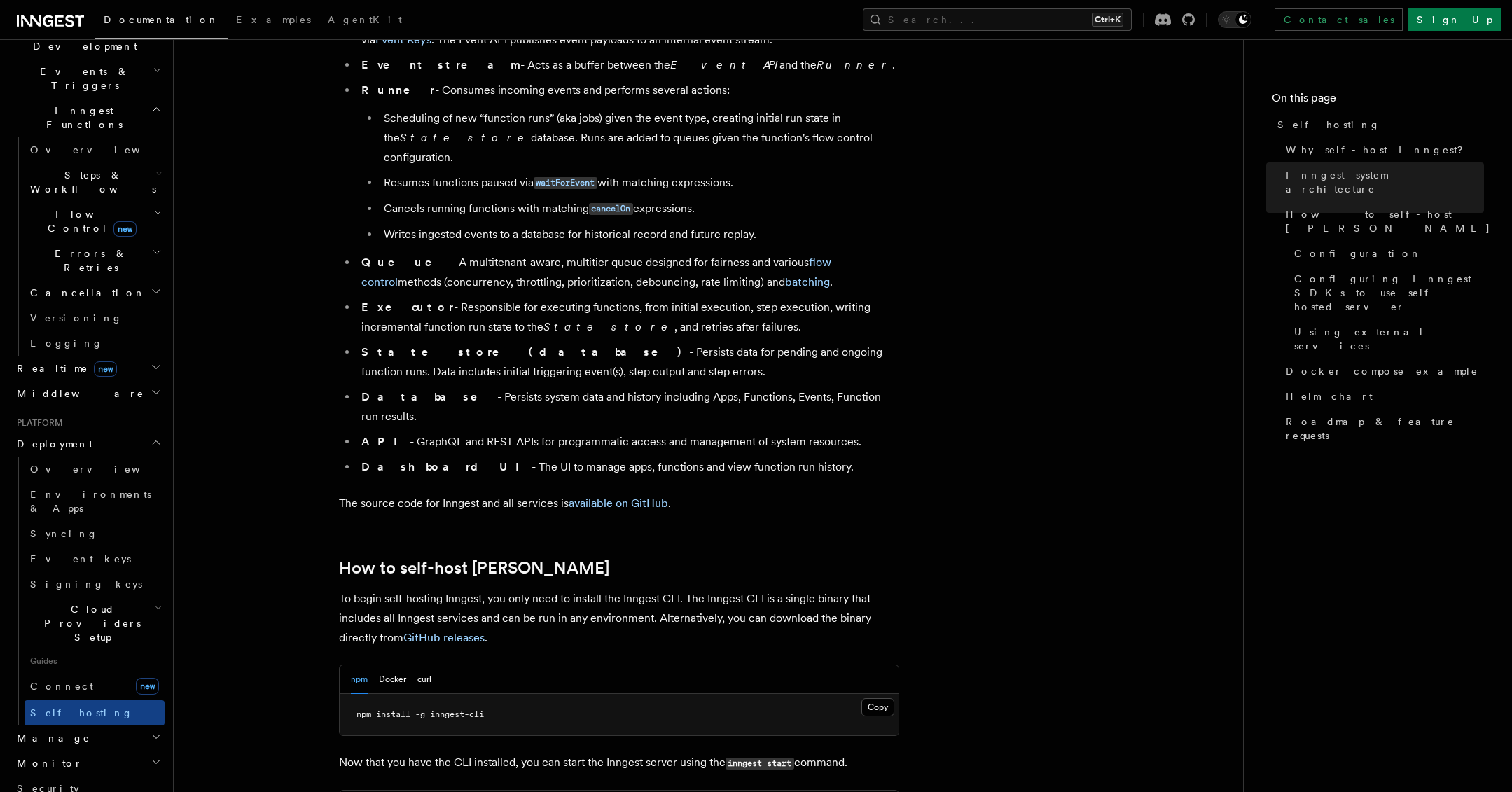
scroll to position [1190, 0]
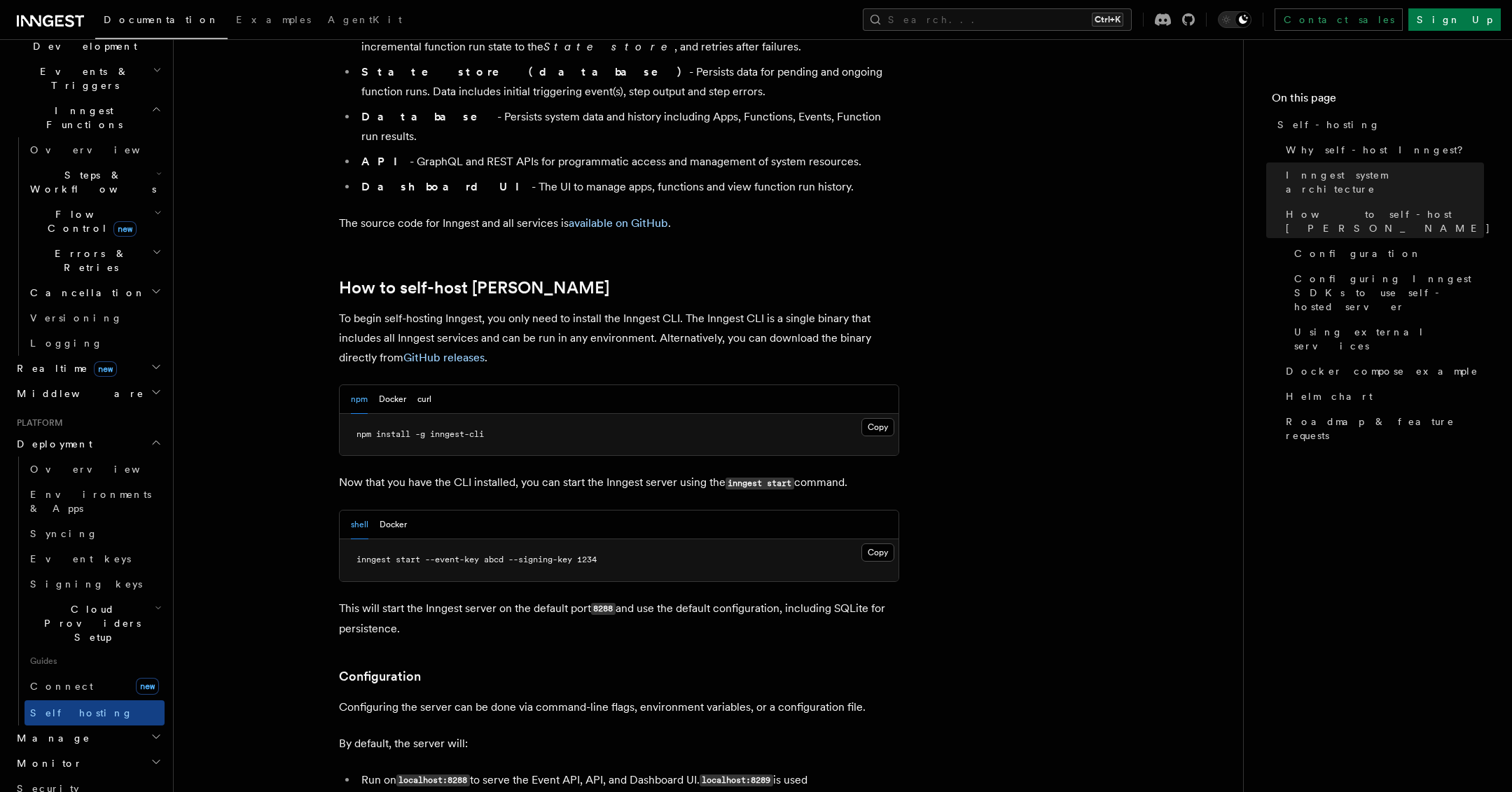
drag, startPoint x: 341, startPoint y: 365, endPoint x: 326, endPoint y: 395, distance: 33.5
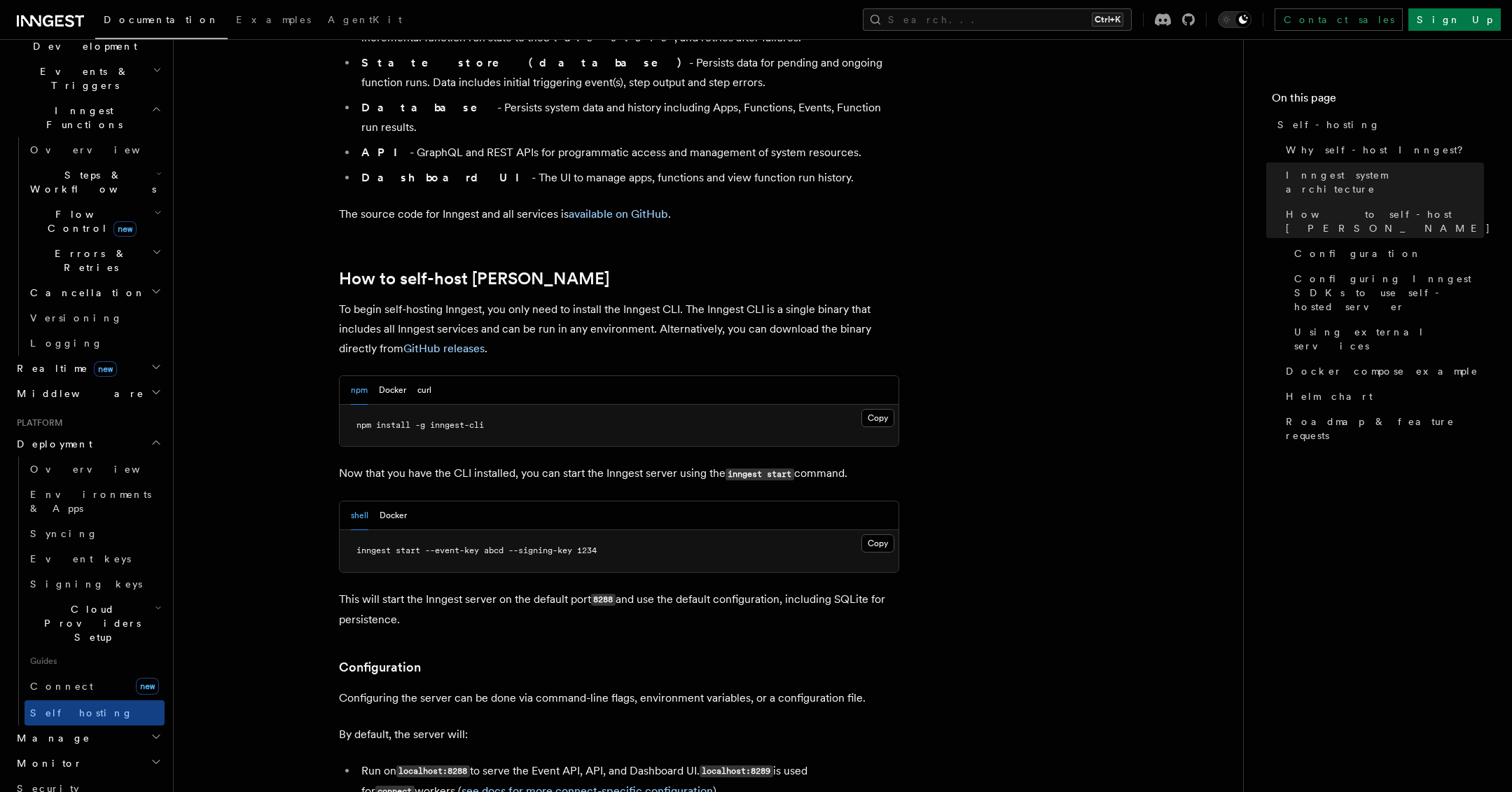
scroll to position [1204, 0]
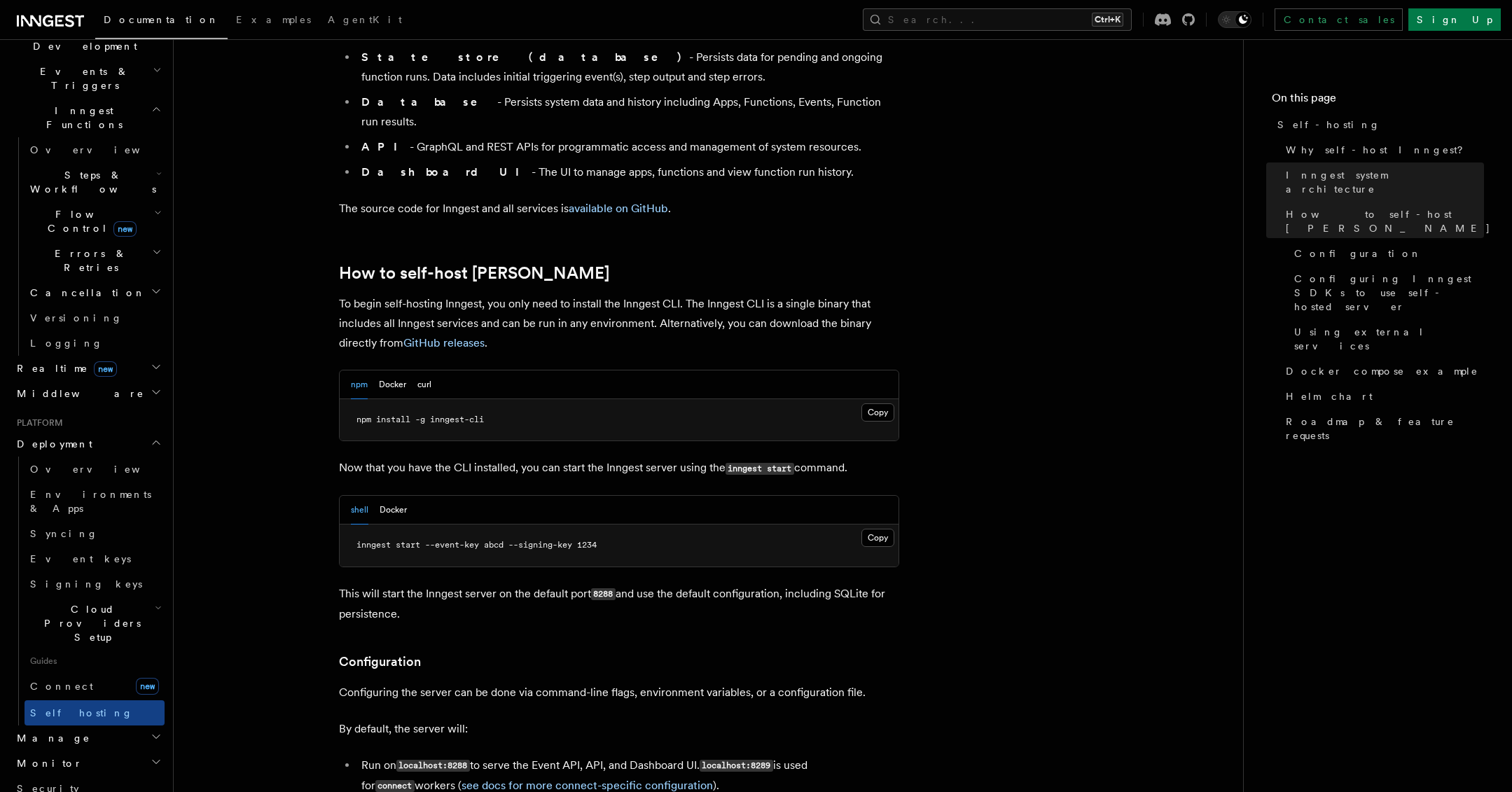
click at [534, 458] on p "Now that you have the CLI installed, you can start the Inngest server using the…" at bounding box center [619, 468] width 560 height 20
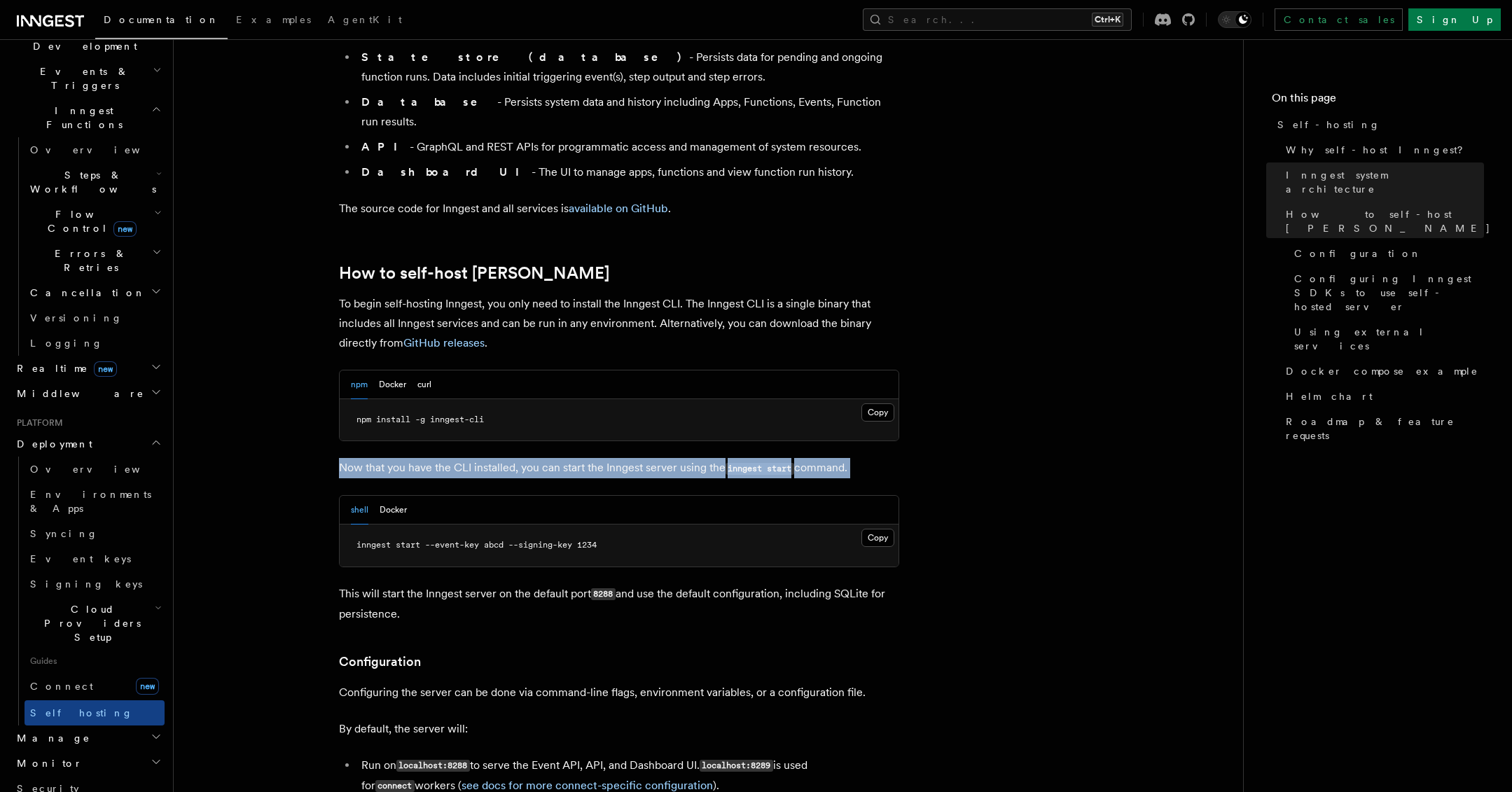
click at [534, 458] on p "Now that you have the CLI installed, you can start the Inngest server using the…" at bounding box center [619, 468] width 560 height 20
click at [472, 458] on p "Now that you have the CLI installed, you can start the Inngest server using the…" at bounding box center [619, 468] width 560 height 20
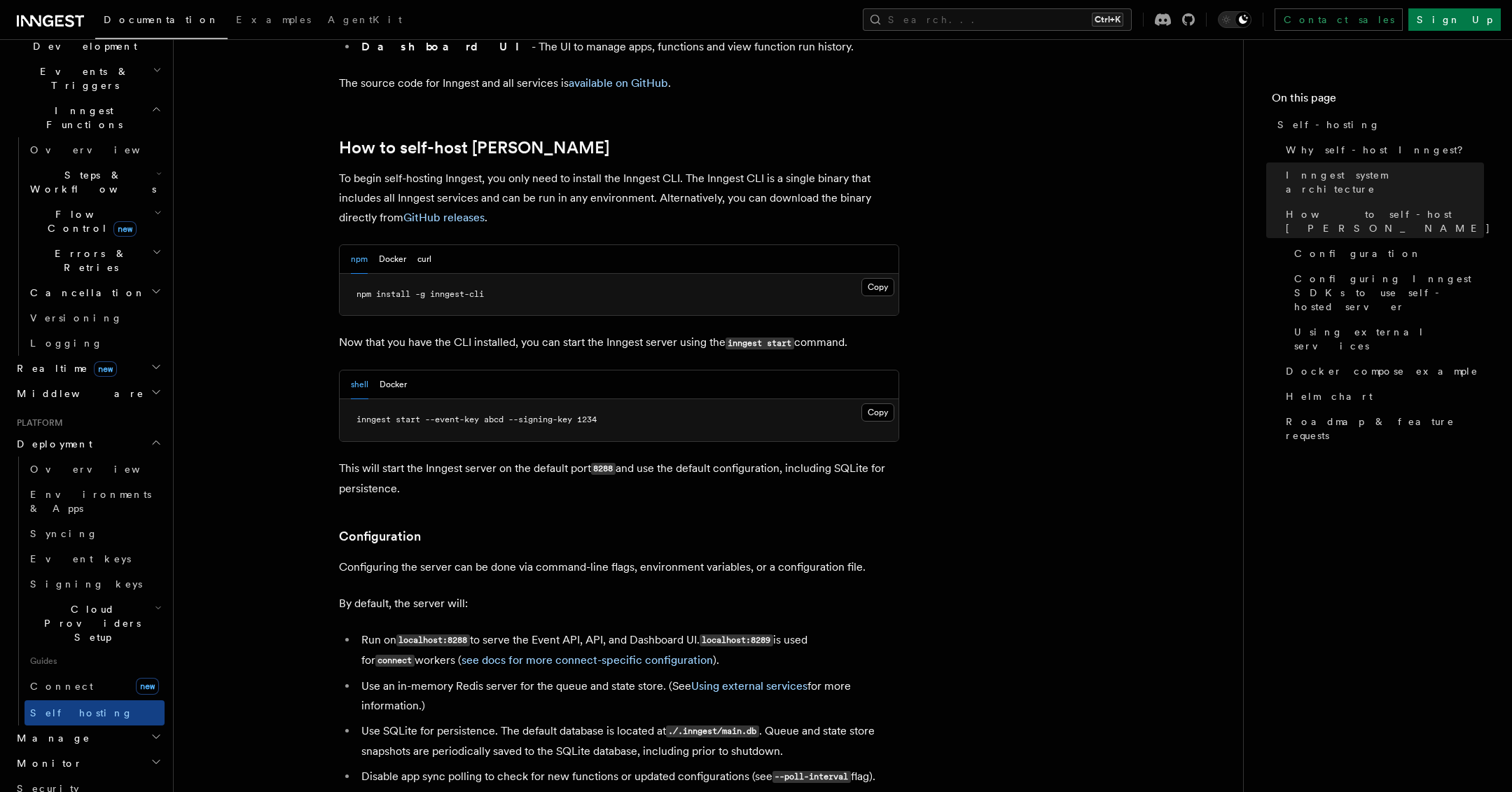
drag, startPoint x: 322, startPoint y: 451, endPoint x: 322, endPoint y: 470, distance: 19.0
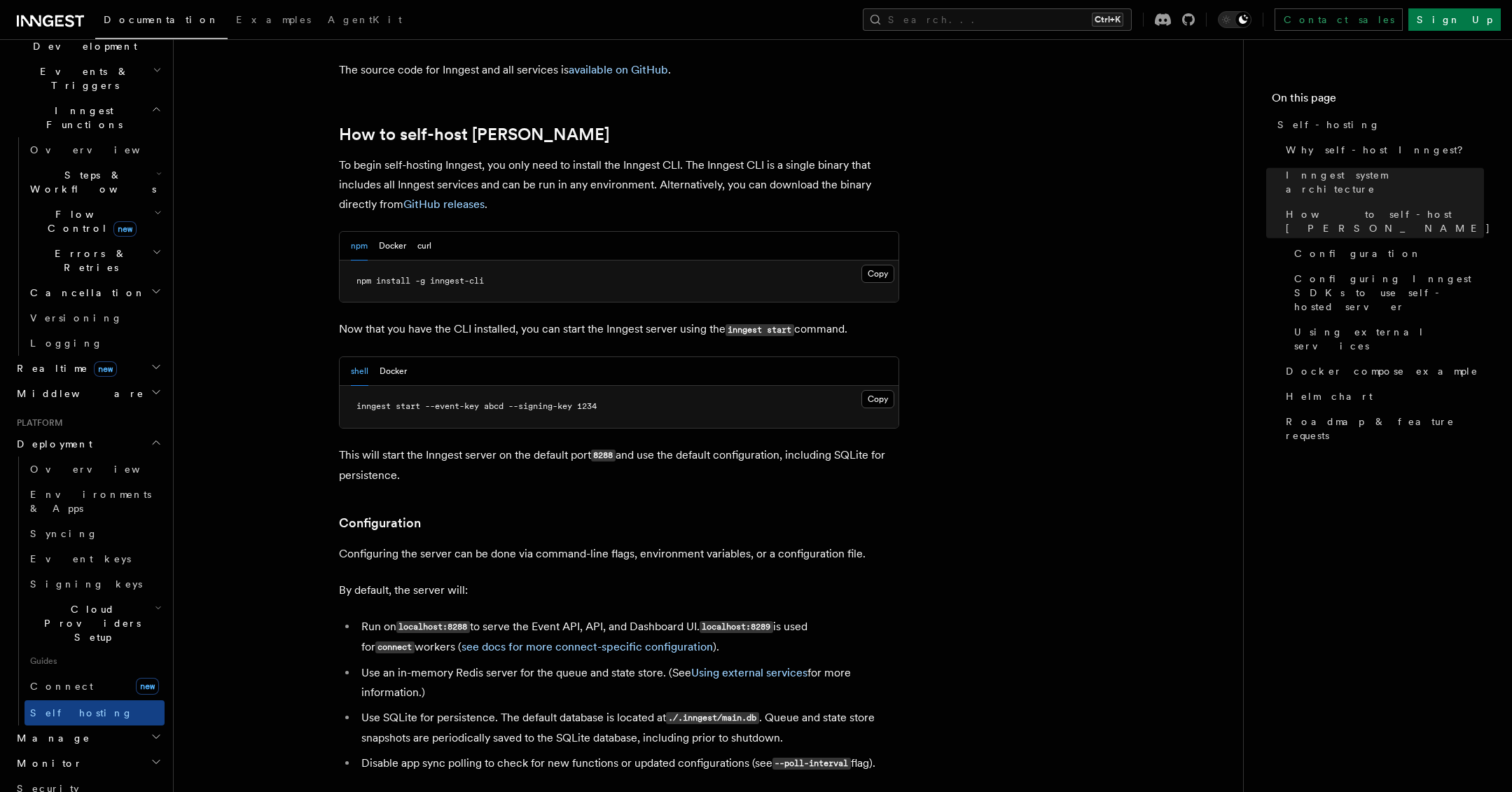
scroll to position [1553, 0]
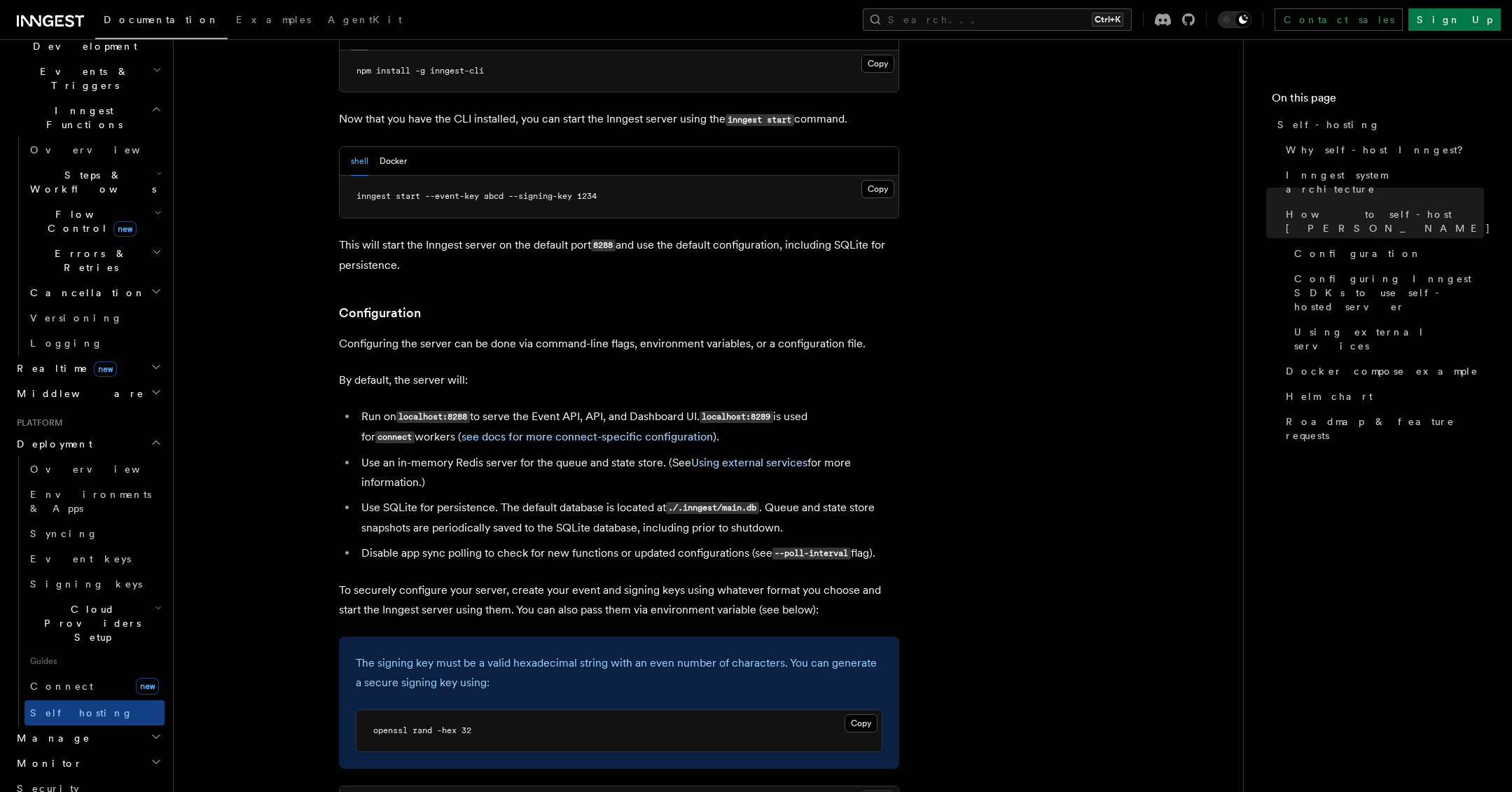
click at [487, 498] on li "Use SQLite for persistence. The default database is located at ./.inngest/main.…" at bounding box center [628, 517] width 542 height 40
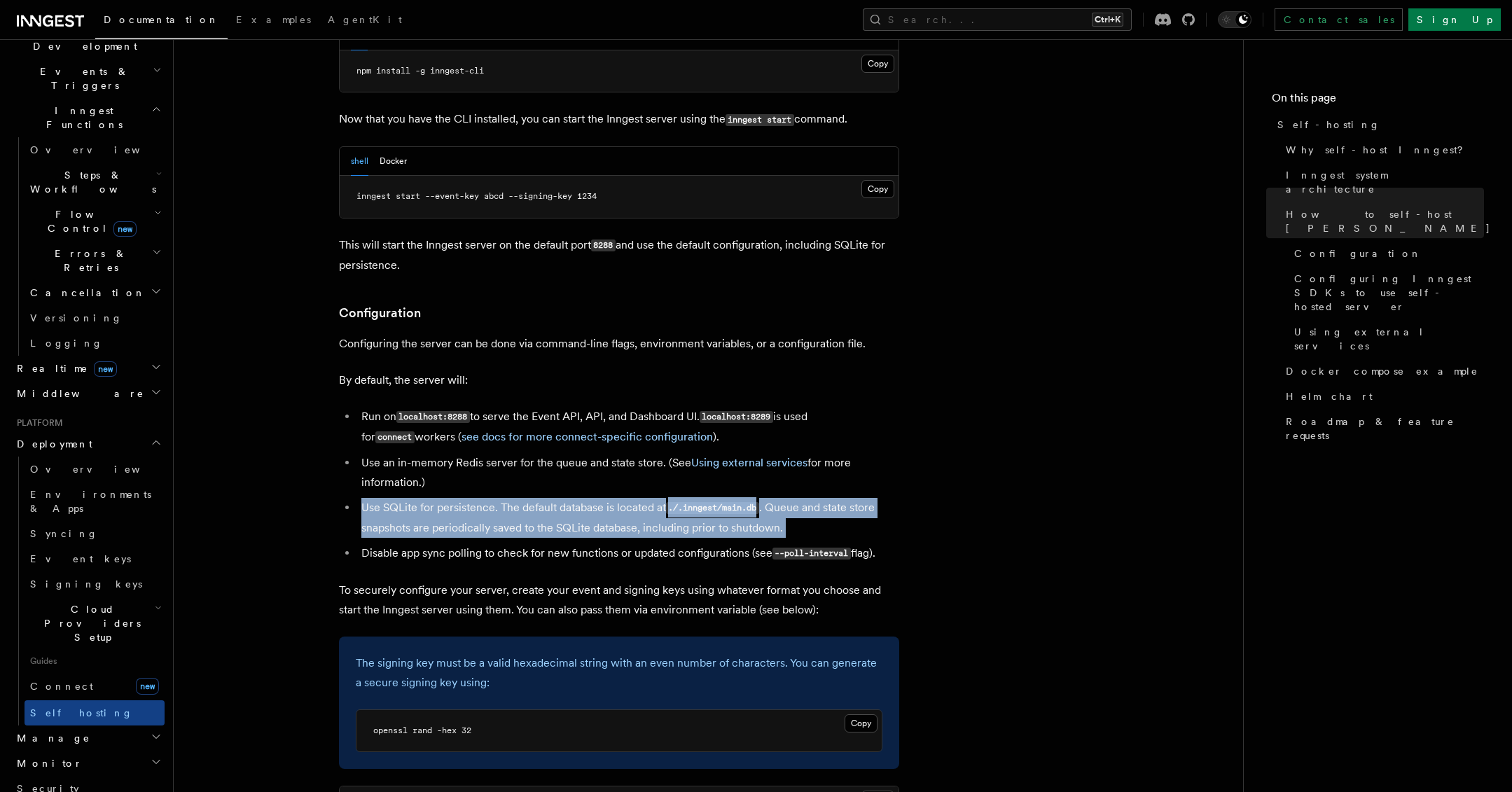
click at [487, 498] on li "Use SQLite for persistence. The default database is located at ./.inngest/main.…" at bounding box center [628, 517] width 542 height 40
click at [479, 498] on li "Use SQLite for persistence. The default database is located at ./.inngest/main.…" at bounding box center [628, 517] width 542 height 40
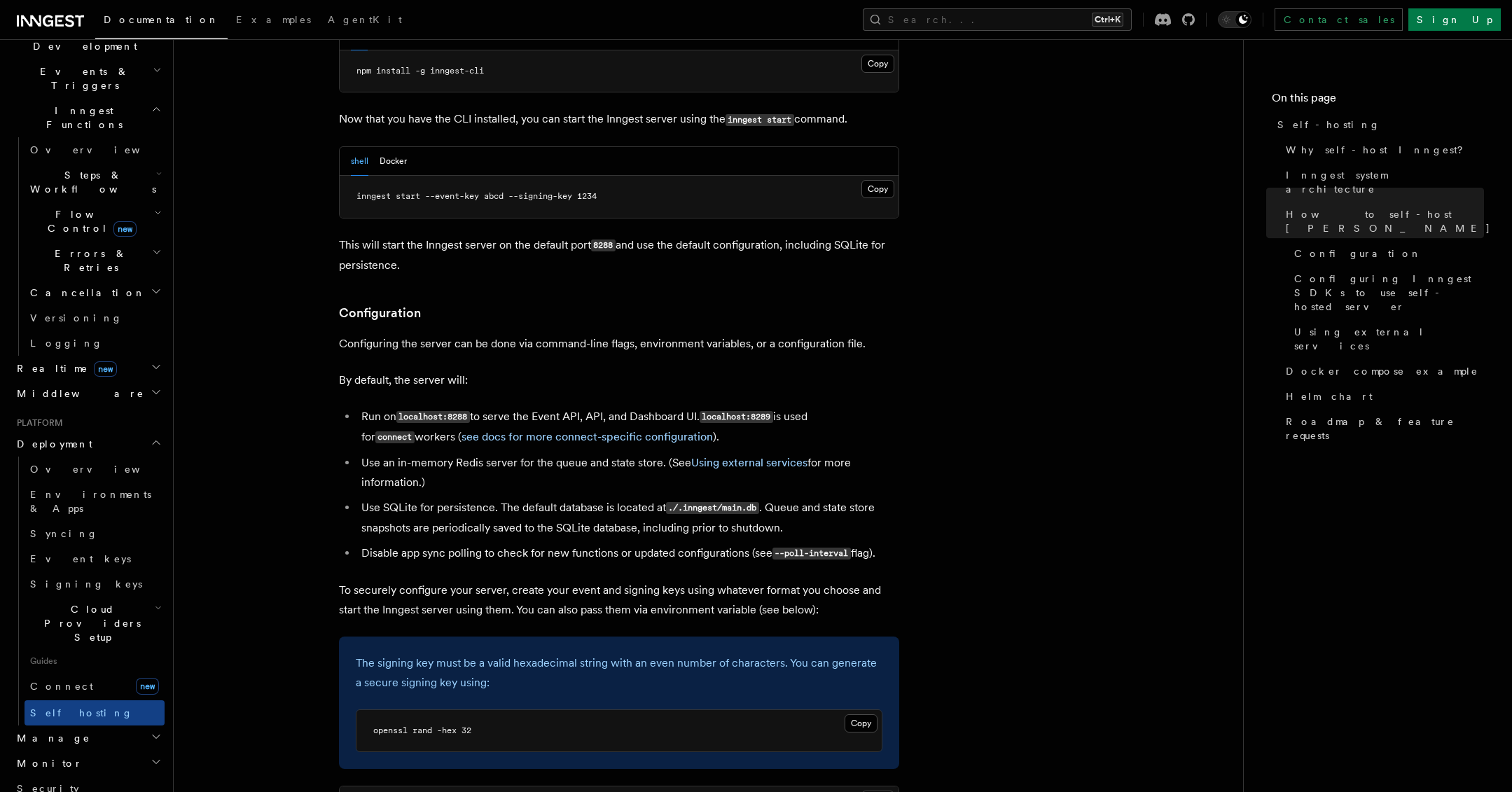
click at [432, 498] on li "Use SQLite for persistence. The default database is located at ./.inngest/main.…" at bounding box center [628, 517] width 542 height 40
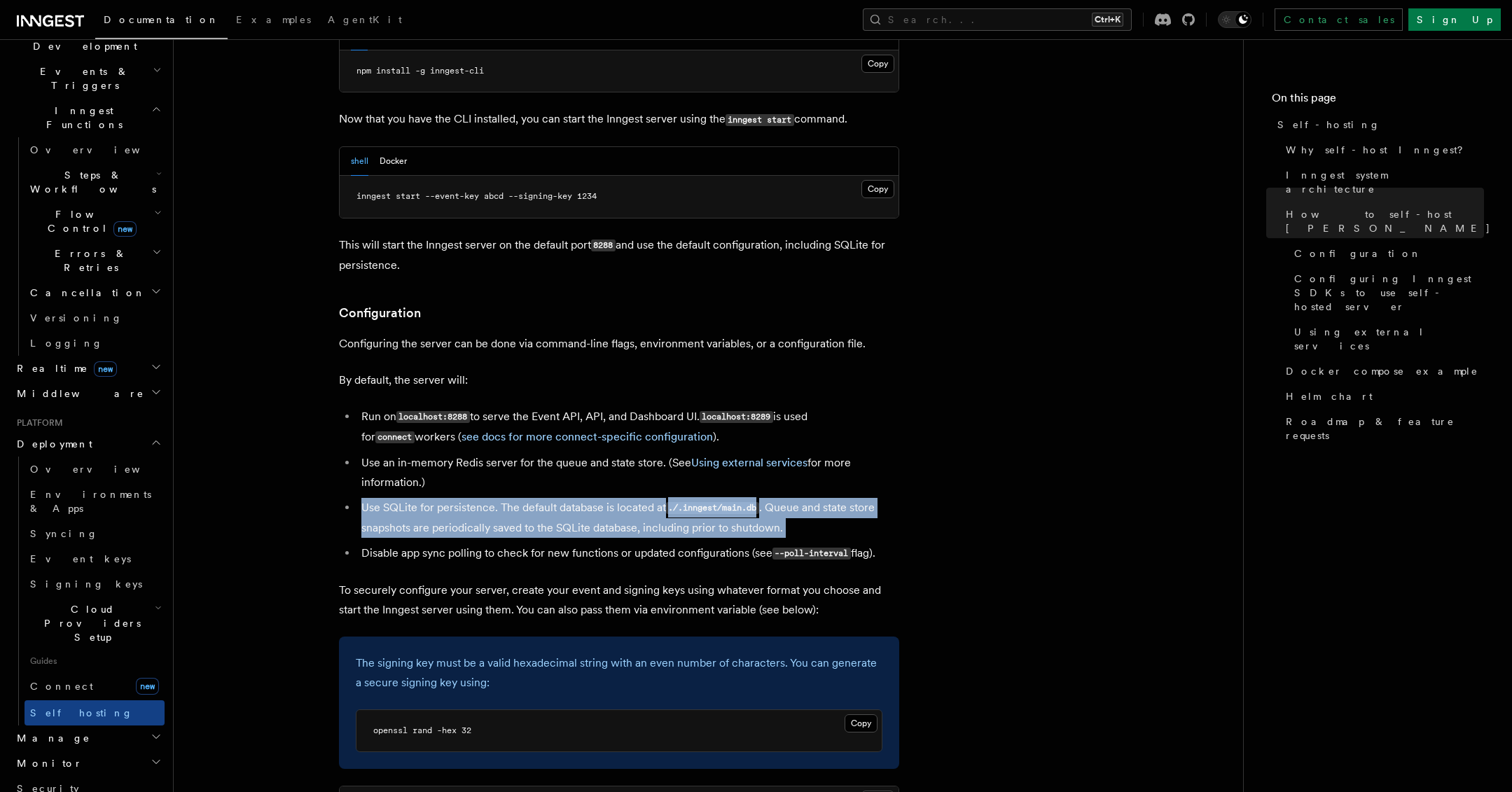
click at [432, 498] on li "Use SQLite for persistence. The default database is located at ./.inngest/main.…" at bounding box center [628, 517] width 542 height 40
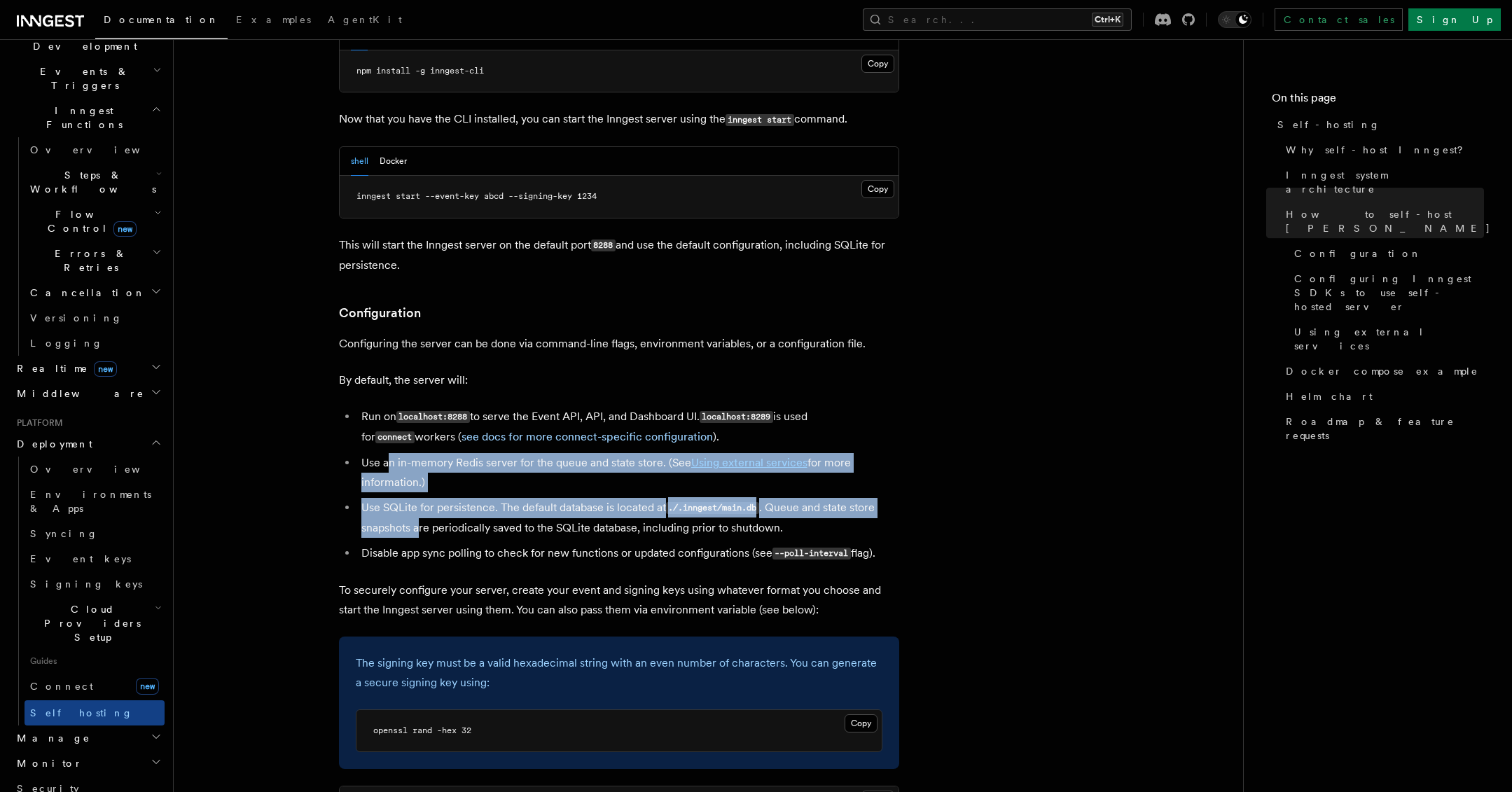
drag, startPoint x: 398, startPoint y: 439, endPoint x: 423, endPoint y: 492, distance: 58.6
click at [423, 492] on ul "Run on localhost:8288 to serve the Event API, API, and Dashboard UI. localhost:…" at bounding box center [619, 485] width 560 height 156
click at [423, 498] on li "Use SQLite for persistence. The default database is located at ./.inngest/main.…" at bounding box center [628, 517] width 542 height 40
click at [500, 470] on ul "Run on localhost:8288 to serve the Event API, API, and Dashboard UI. localhost:…" at bounding box center [619, 485] width 560 height 156
click at [501, 498] on li "Use SQLite for persistence. The default database is located at ./.inngest/main.…" at bounding box center [628, 517] width 542 height 40
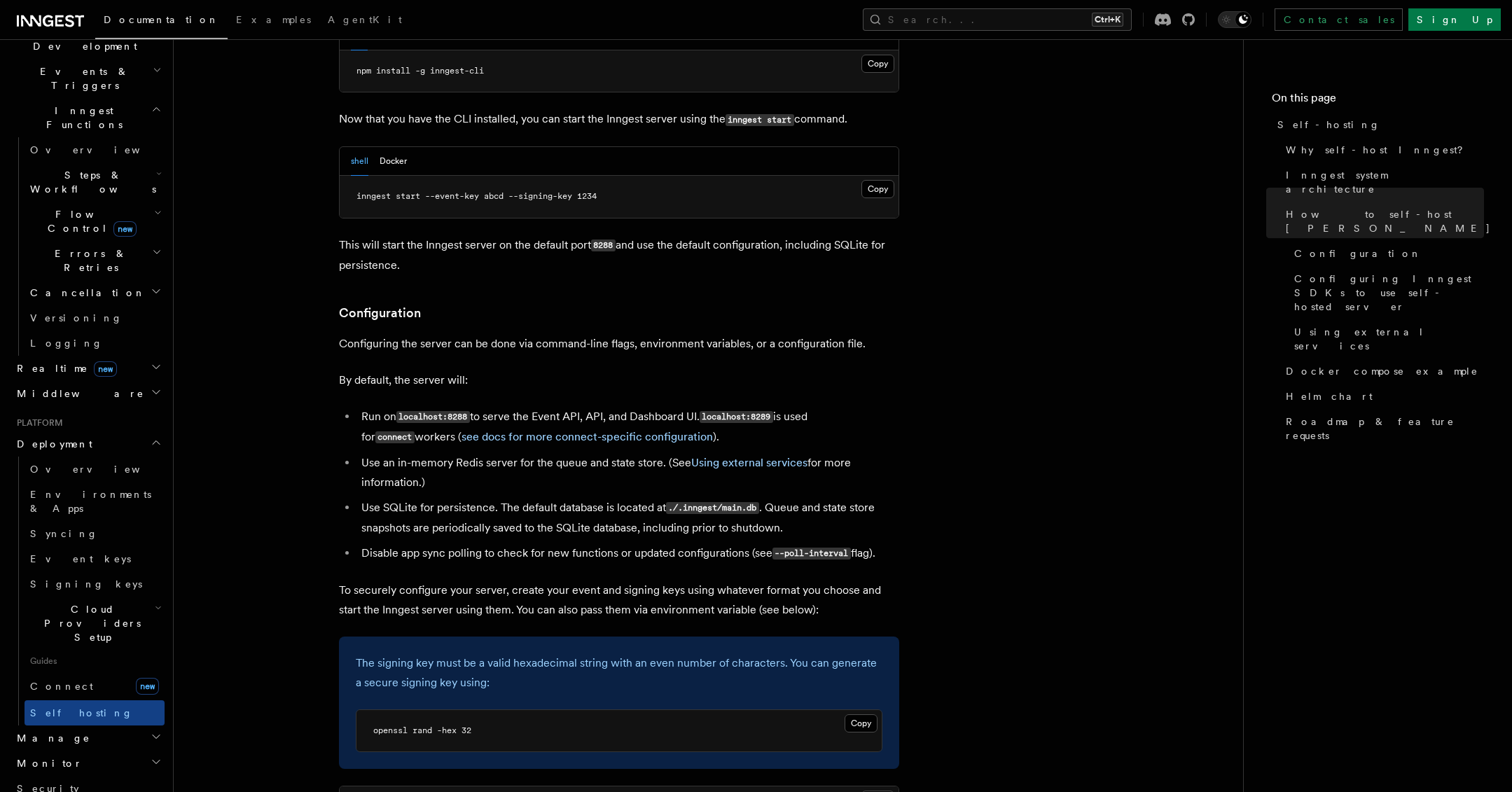
scroll to position [1623, 0]
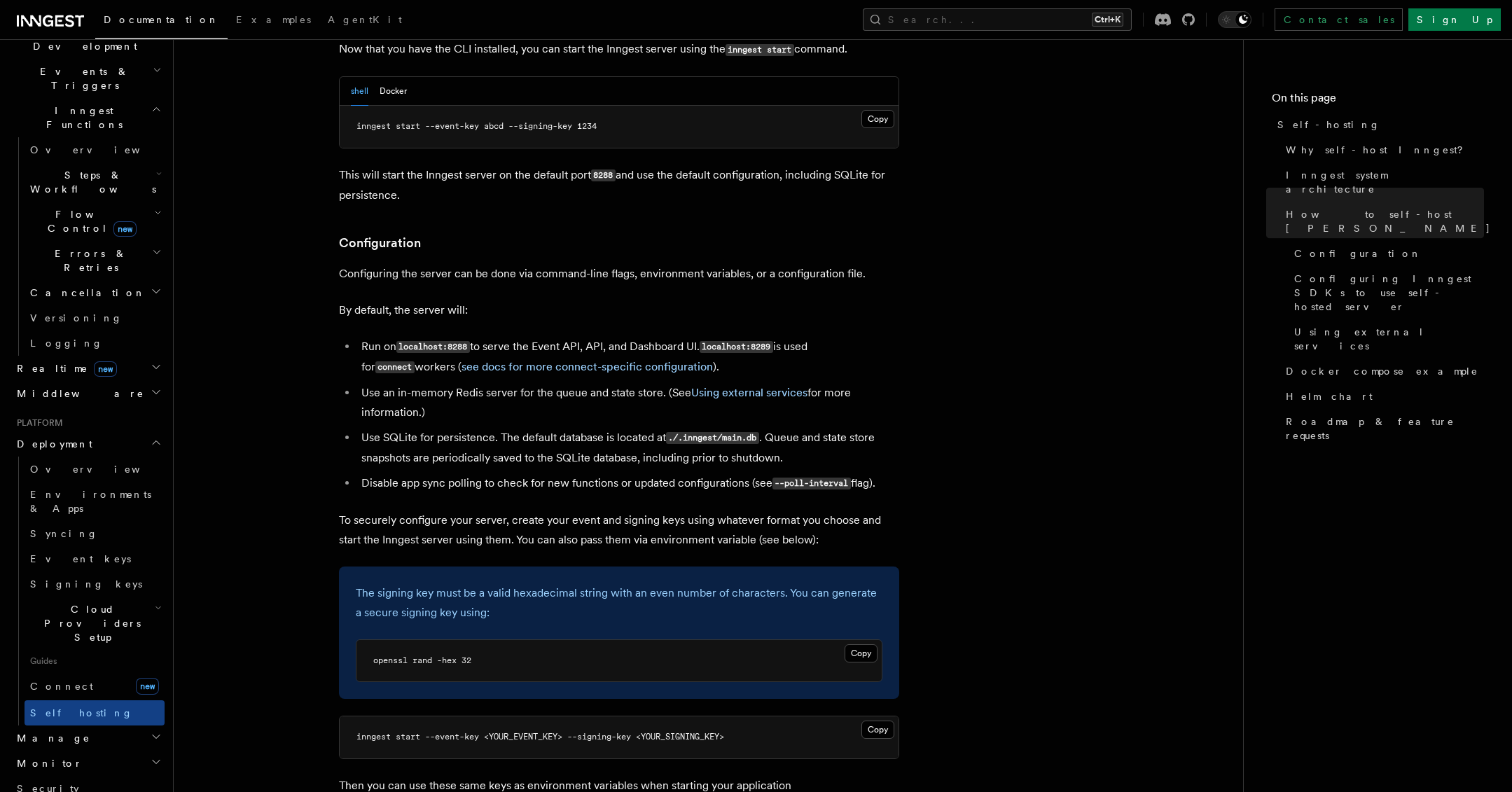
click at [451, 473] on li "Disable app sync polling to check for new functions or updated configurations (…" at bounding box center [628, 483] width 542 height 20
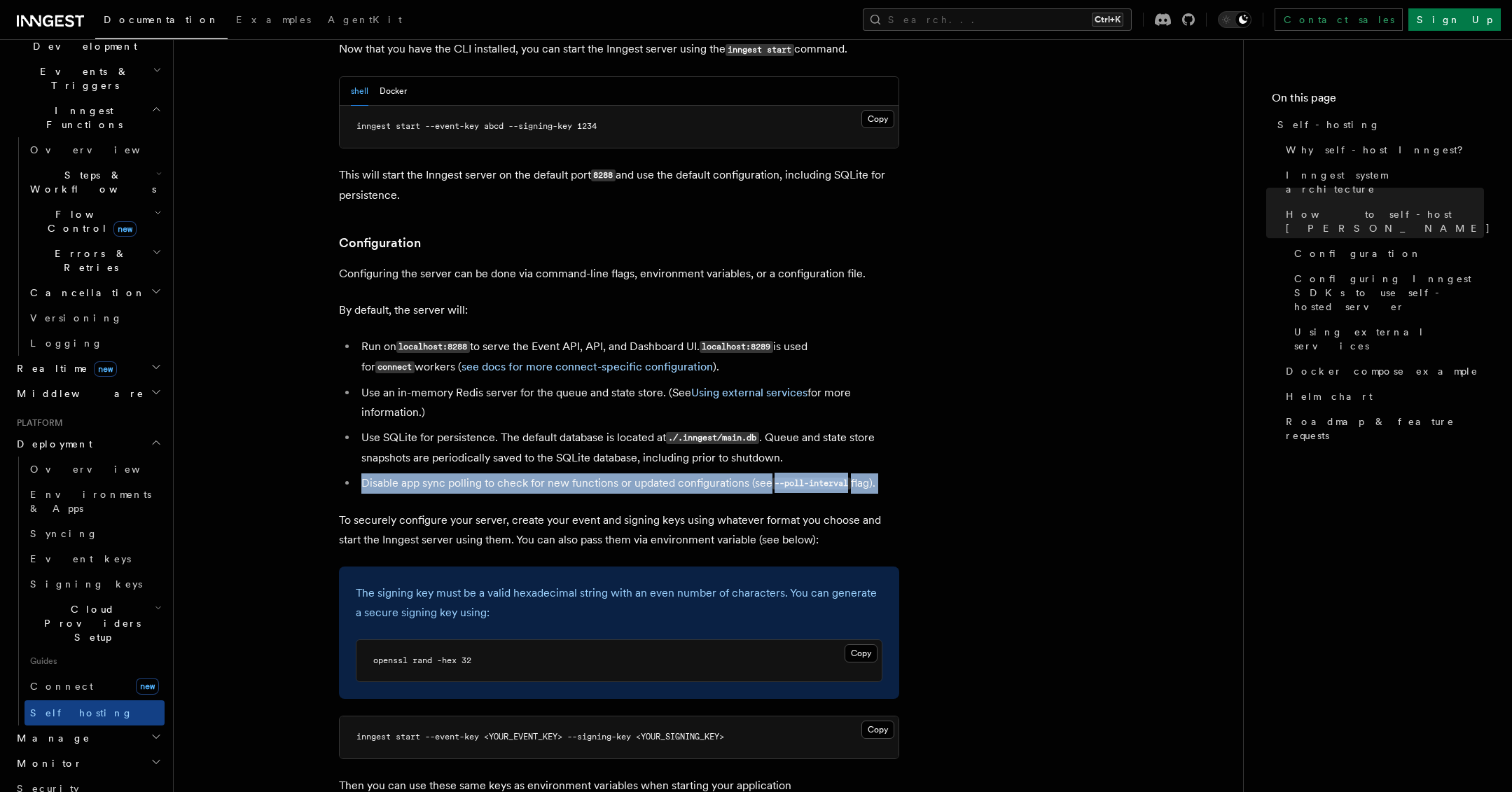
click at [451, 473] on li "Disable app sync polling to check for new functions or updated configurations (…" at bounding box center [628, 483] width 542 height 20
click at [384, 428] on ul "Run on localhost:8288 to serve the Event API, API, and Dashboard UI. localhost:…" at bounding box center [619, 415] width 560 height 156
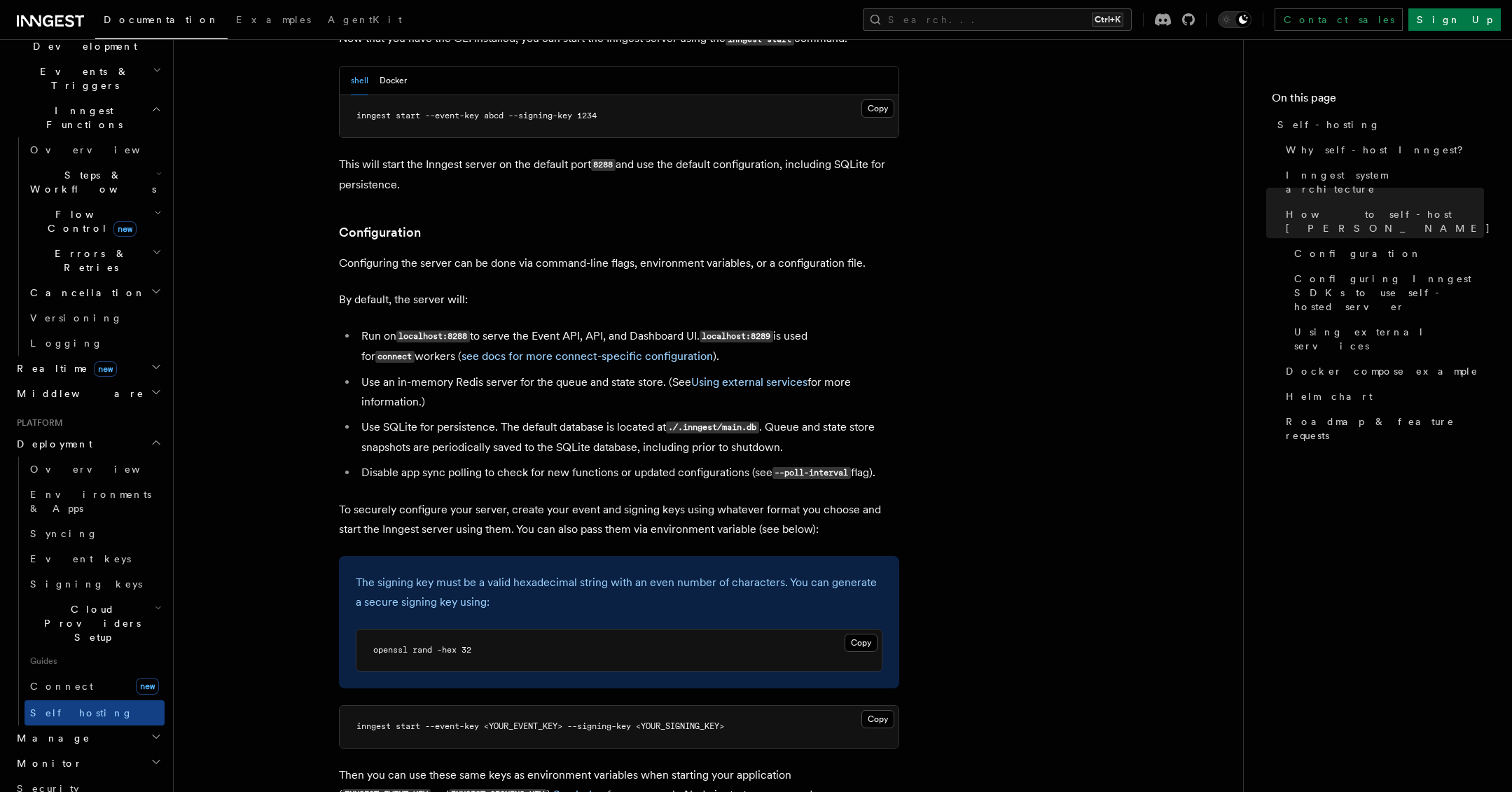
scroll to position [1643, 0]
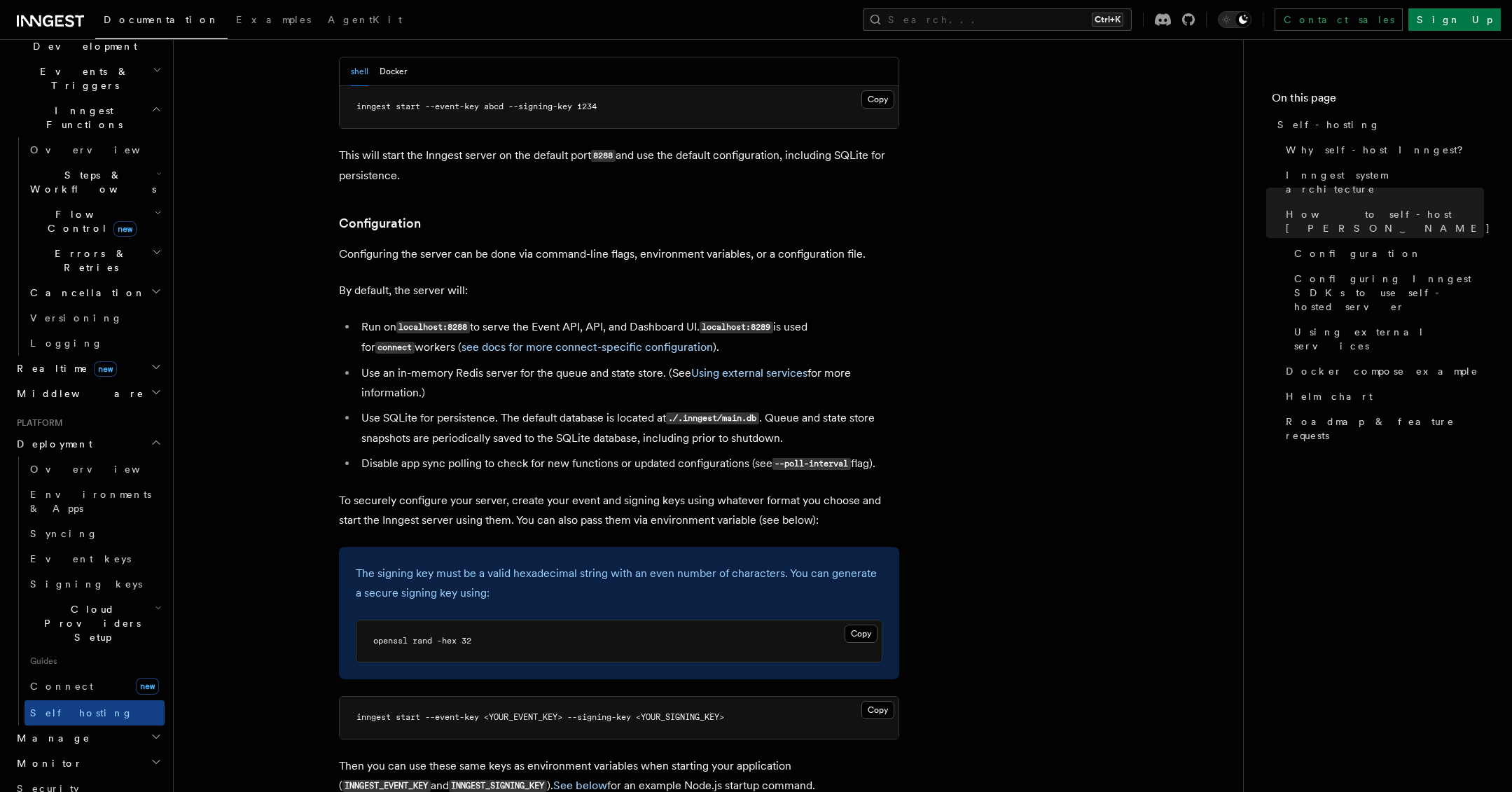
drag, startPoint x: 275, startPoint y: 453, endPoint x: 283, endPoint y: 481, distance: 29.1
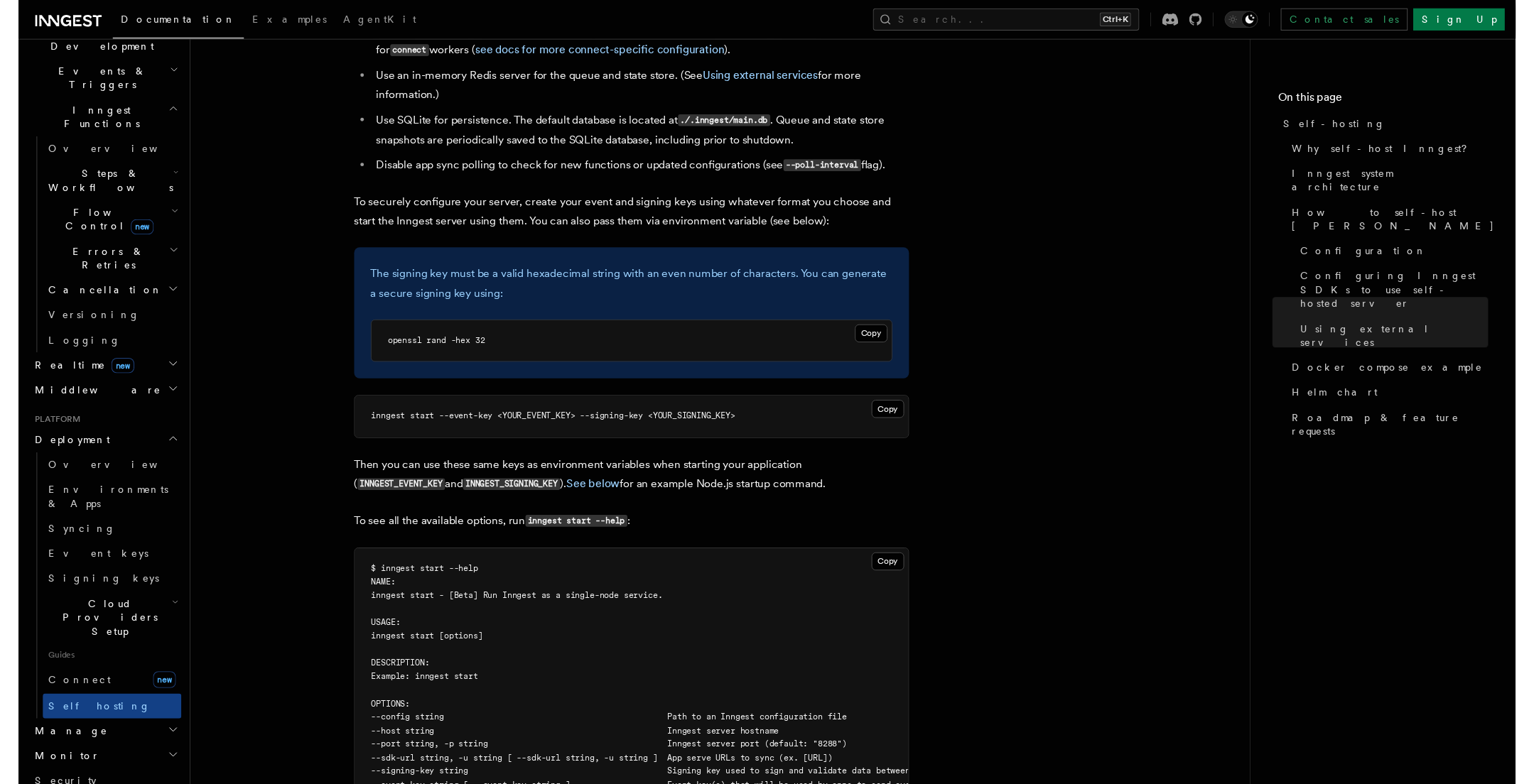
scroll to position [0, 0]
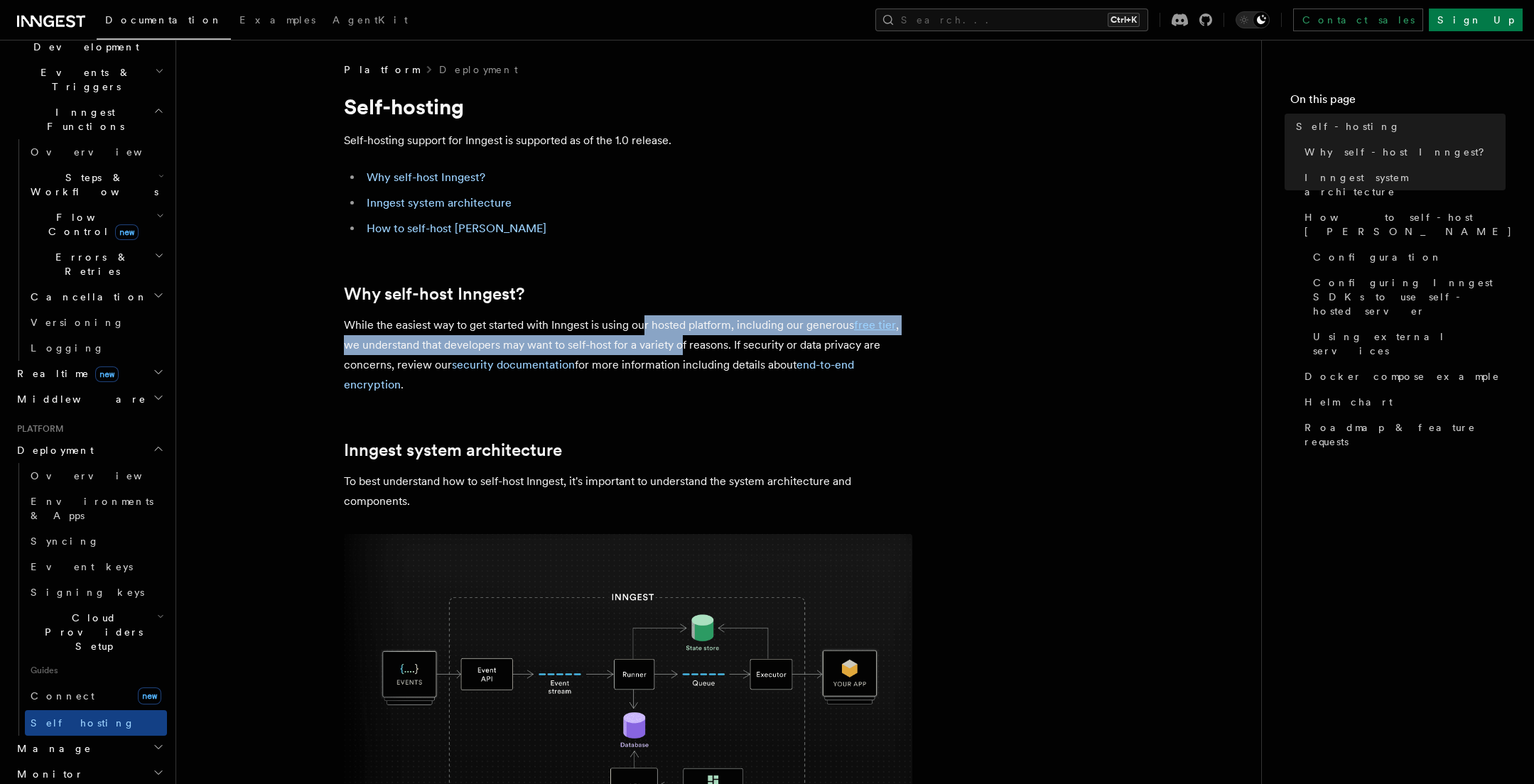
drag, startPoint x: 668, startPoint y: 337, endPoint x: 697, endPoint y: 350, distance: 31.8
click at [694, 349] on p "While the easiest way to get started with Inngest is using our hosted platform,…" at bounding box center [628, 355] width 569 height 79
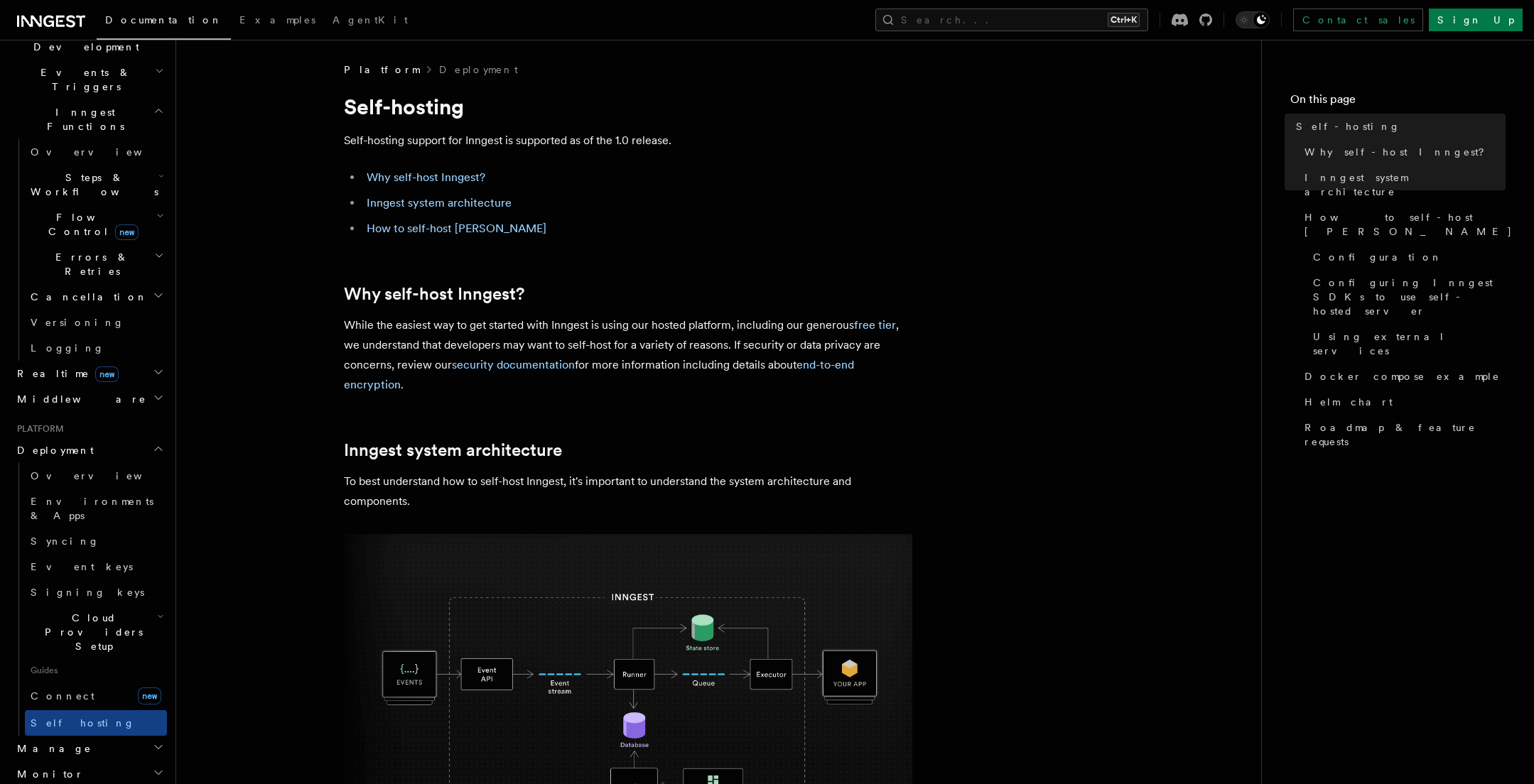
click at [697, 350] on p "While the easiest way to get started with Inngest is using our hosted platform,…" at bounding box center [628, 355] width 569 height 79
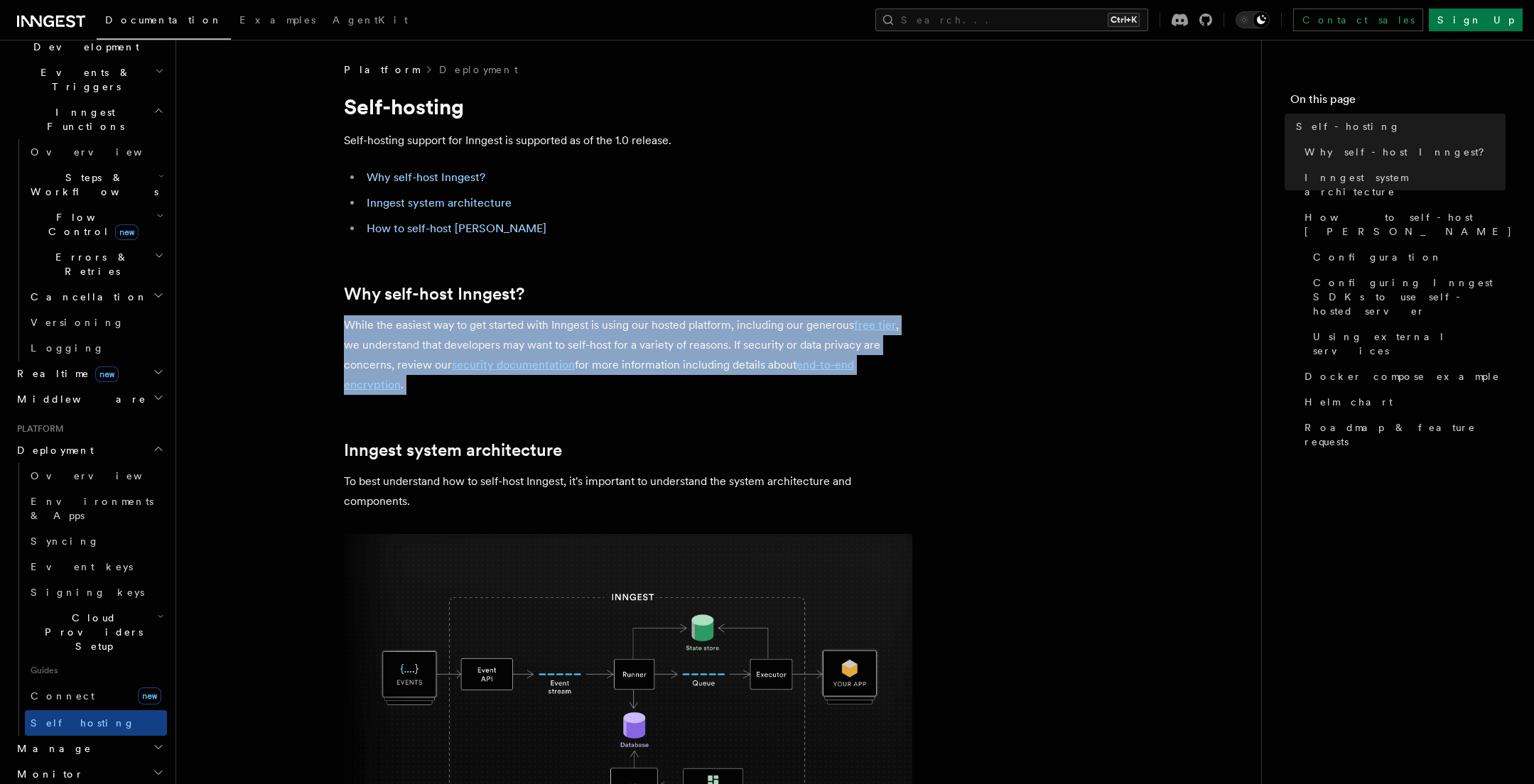
click at [697, 350] on p "While the easiest way to get started with Inngest is using our hosted platform,…" at bounding box center [628, 355] width 569 height 79
click at [712, 324] on p "While the easiest way to get started with Inngest is using our hosted platform,…" at bounding box center [628, 355] width 569 height 79
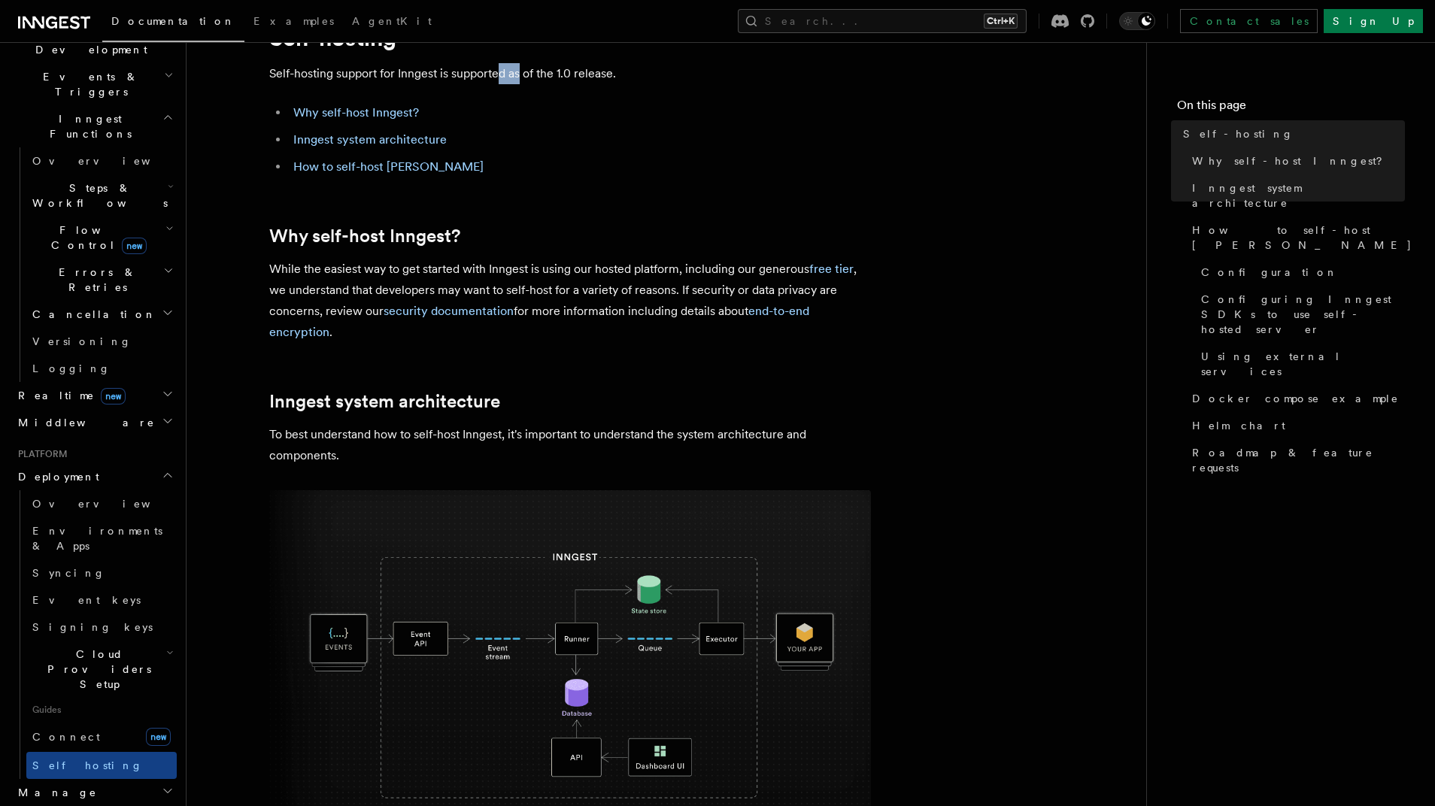
drag, startPoint x: 502, startPoint y: 59, endPoint x: 520, endPoint y: 57, distance: 18.2
click at [460, 147] on li "Inngest system architecture" at bounding box center [580, 139] width 582 height 21
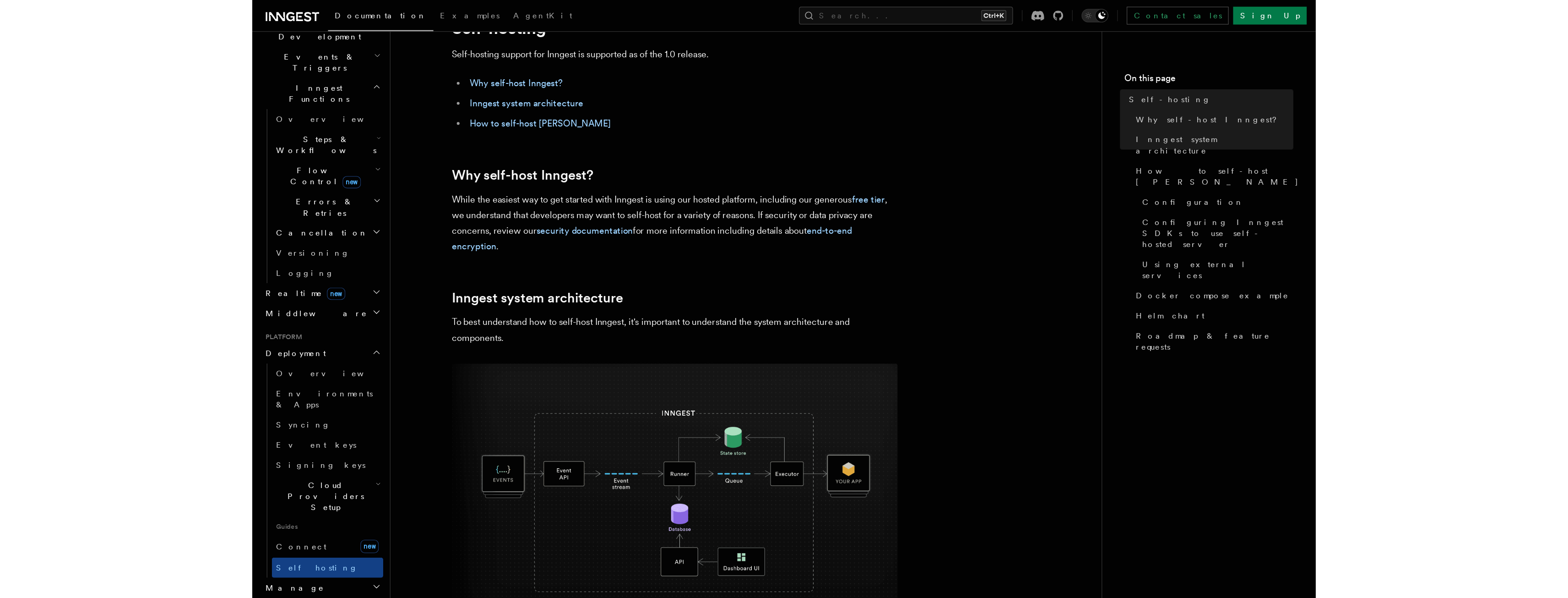
scroll to position [183, 0]
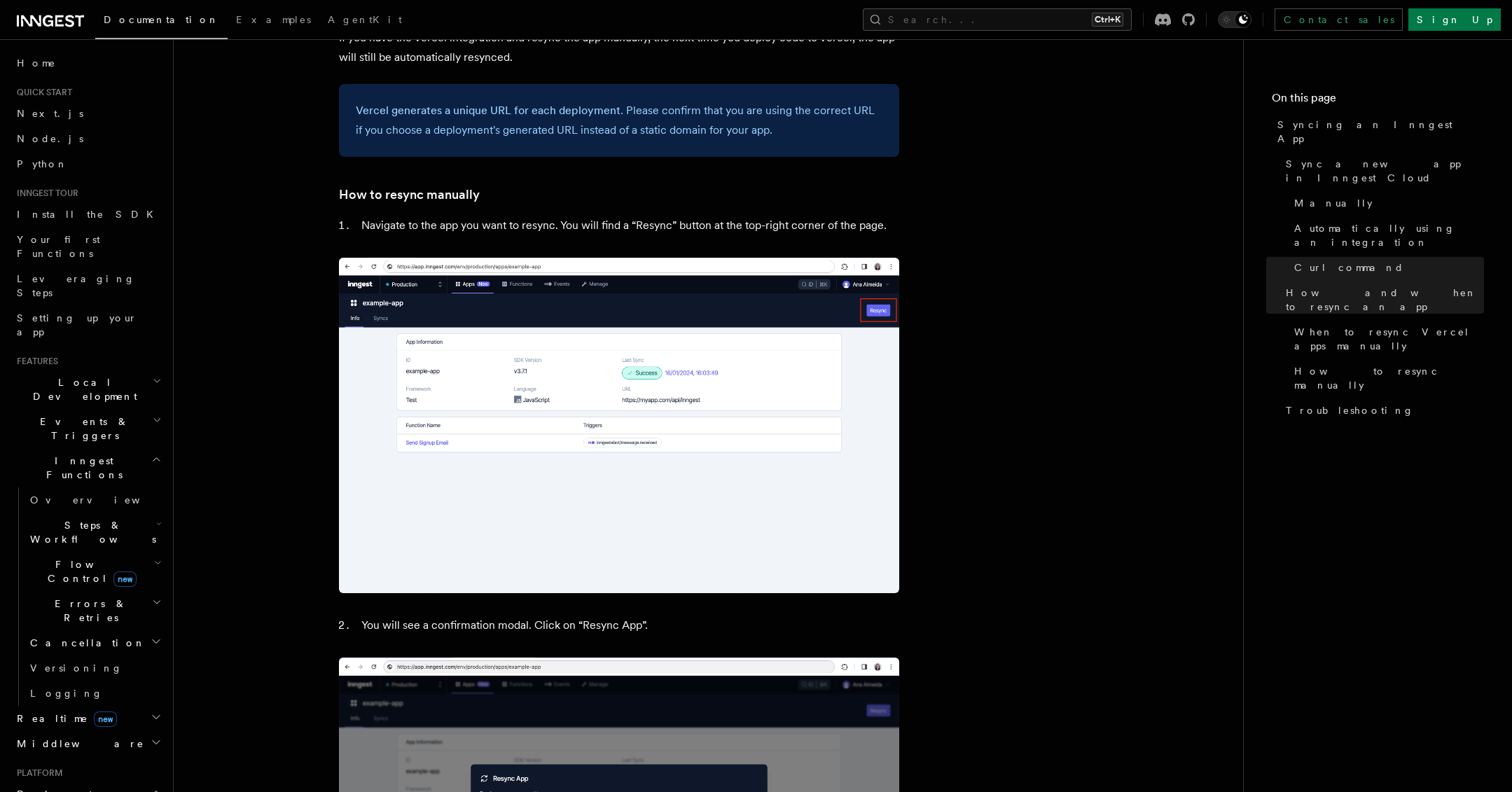
scroll to position [3015, 0]
